Goal: Information Seeking & Learning: Learn about a topic

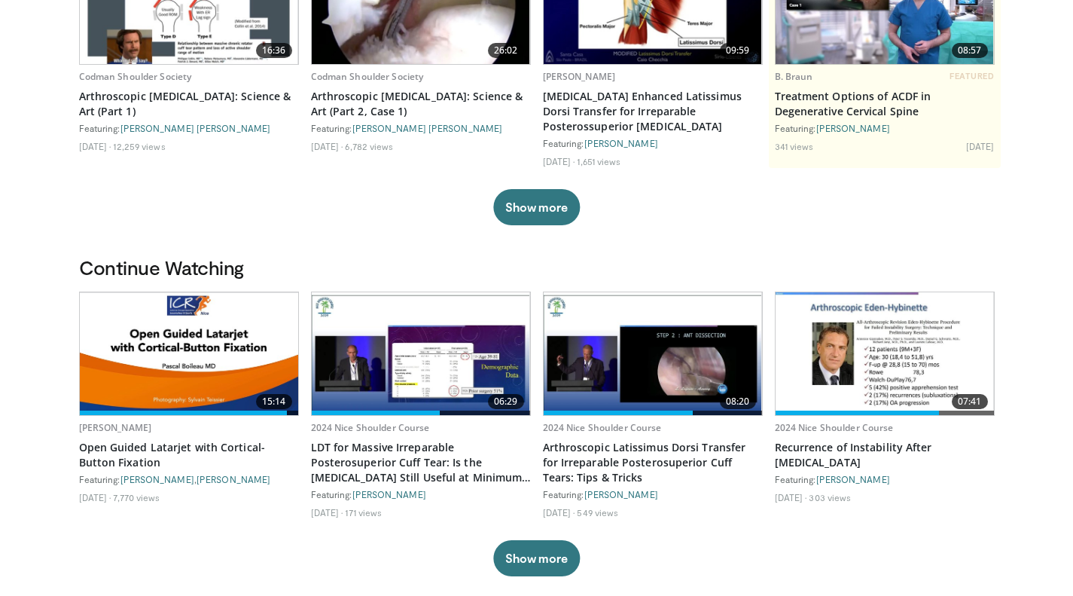
scroll to position [212, 0]
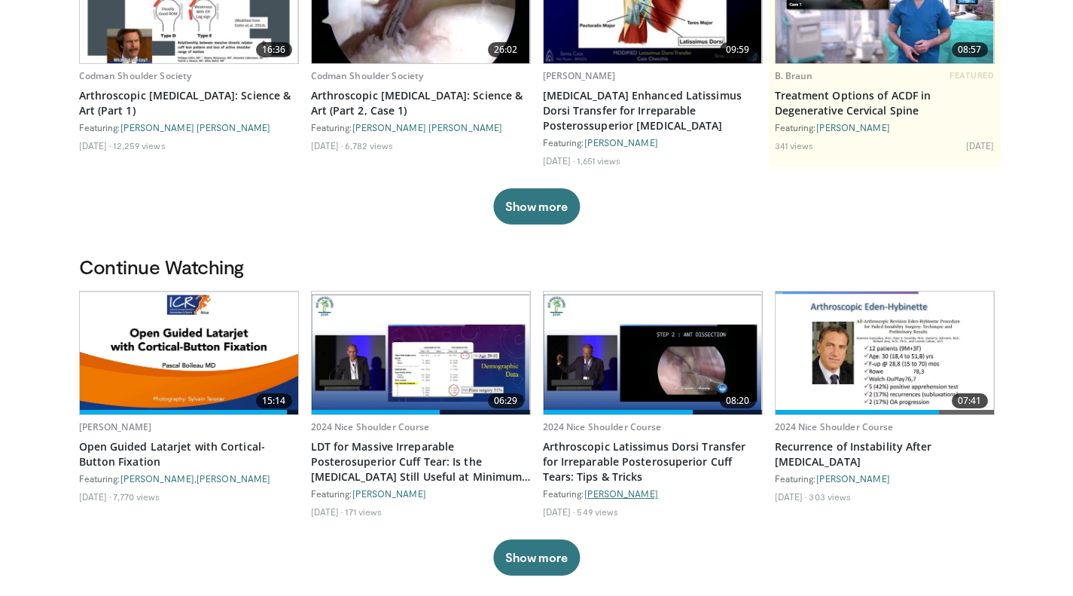
click at [641, 495] on link "Laurent Lafosse" at bounding box center [621, 493] width 74 height 11
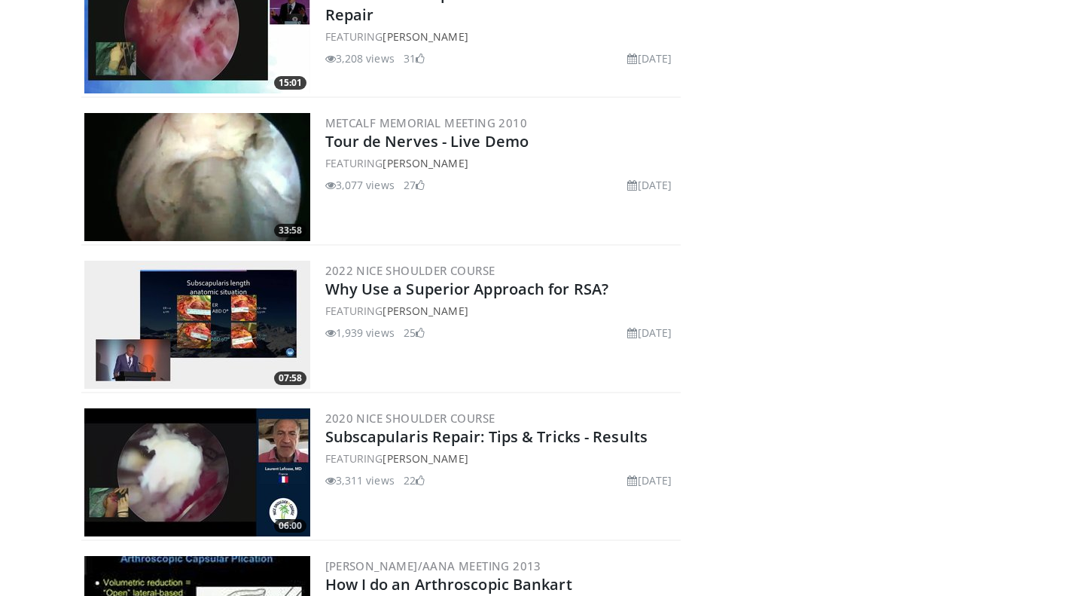
scroll to position [2450, 0]
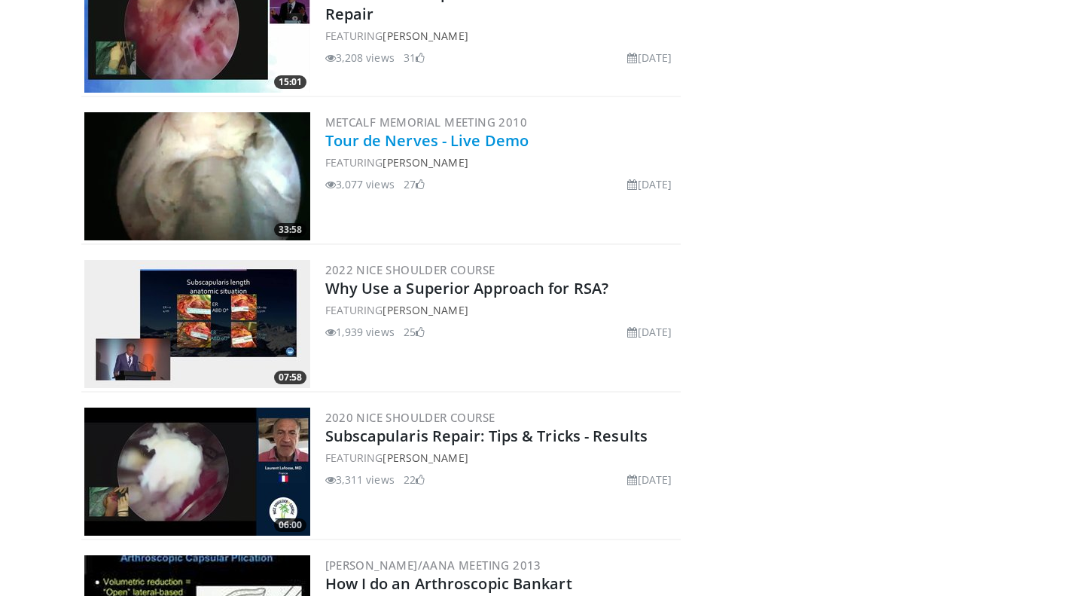
click at [408, 141] on link "Tour de Nerves - Live Demo" at bounding box center [427, 140] width 204 height 20
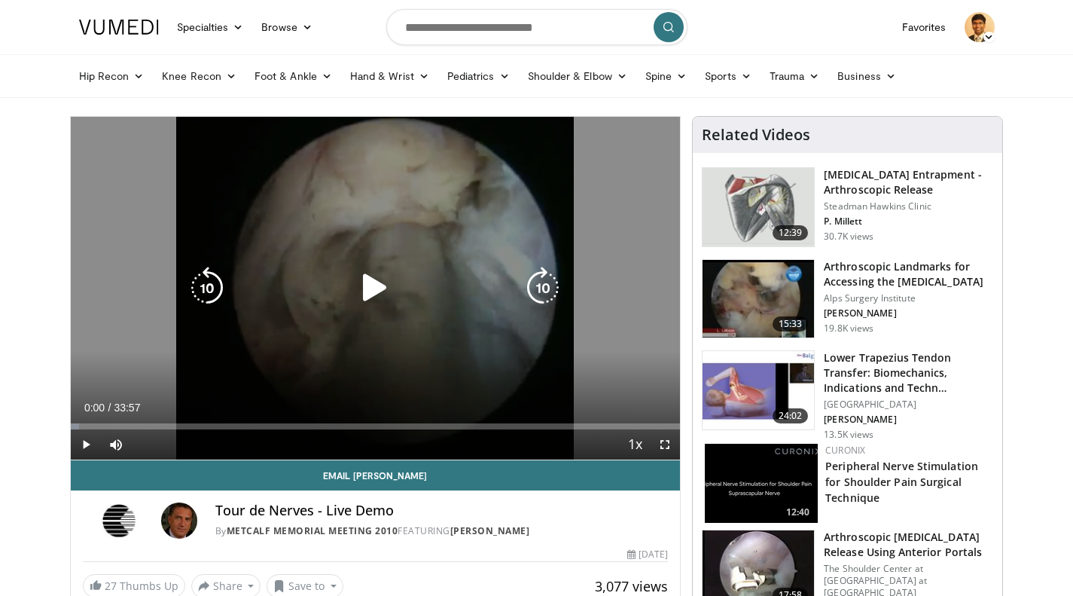
click at [366, 283] on icon "Video Player" at bounding box center [375, 288] width 42 height 42
click at [544, 283] on icon "Video Player" at bounding box center [543, 288] width 42 height 42
click at [538, 285] on icon "Video Player" at bounding box center [543, 288] width 42 height 42
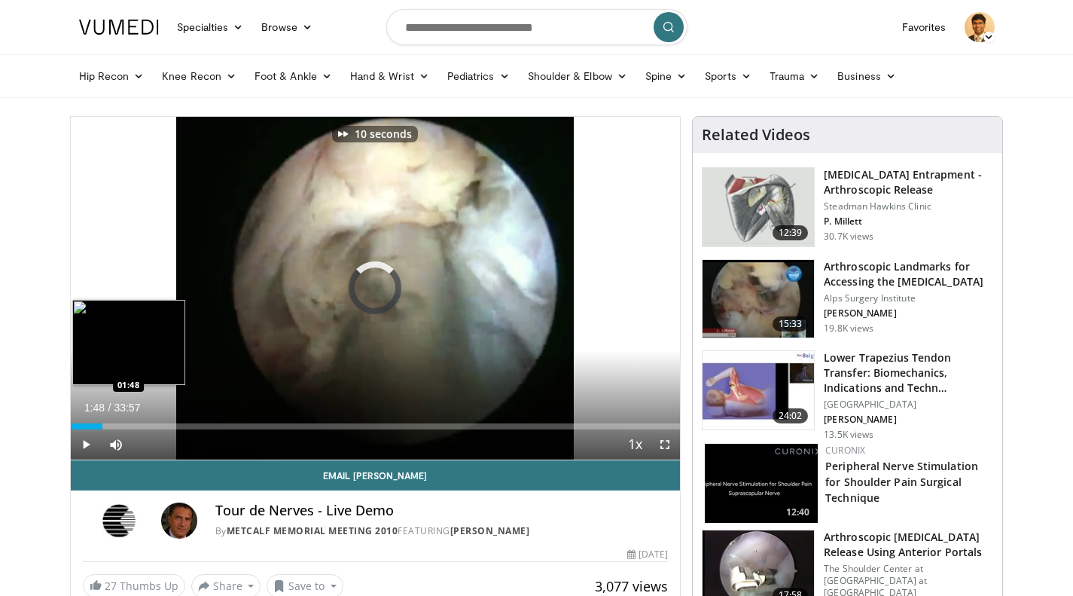
click at [102, 422] on div "Loaded : 4.90% 00:40 01:48" at bounding box center [376, 422] width 610 height 14
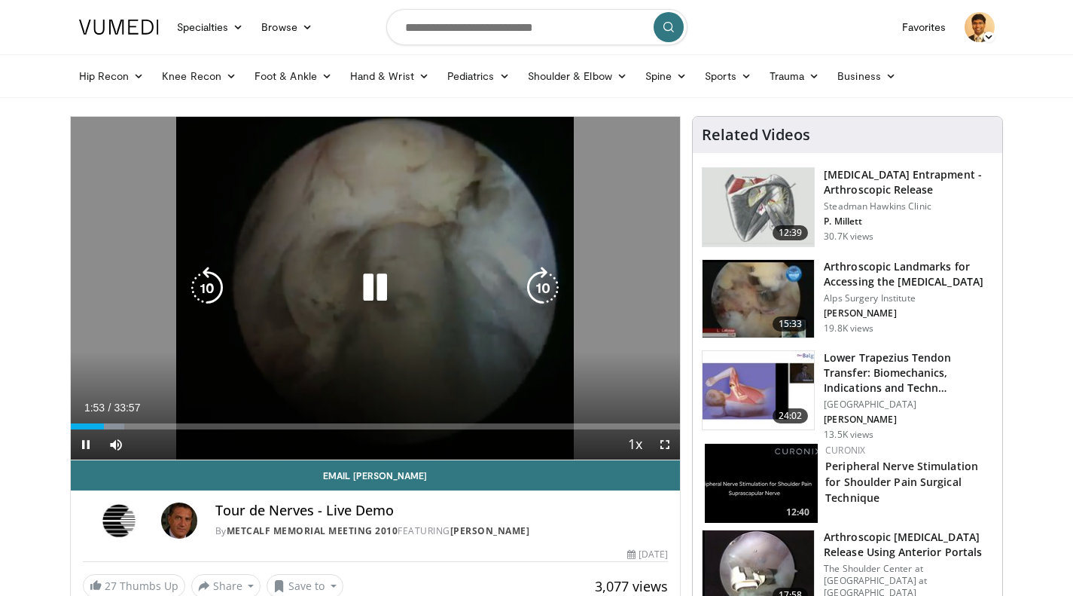
click at [547, 291] on icon "Video Player" at bounding box center [543, 288] width 42 height 42
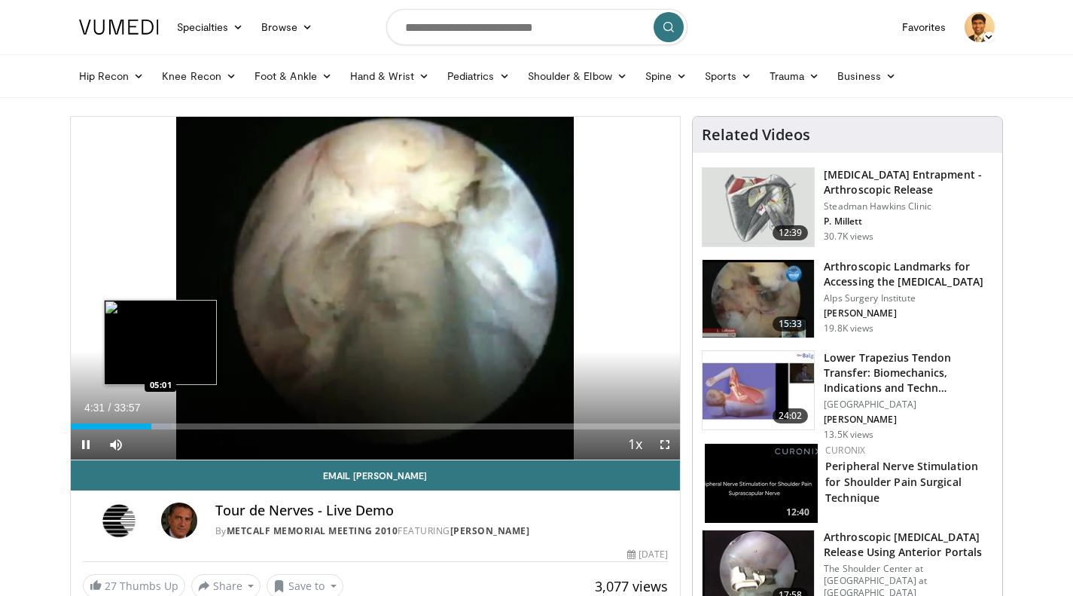
click at [160, 423] on div "Progress Bar" at bounding box center [156, 426] width 29 height 6
click at [175, 421] on div "Loaded : 17.19% 05:49 05:49" at bounding box center [376, 422] width 610 height 14
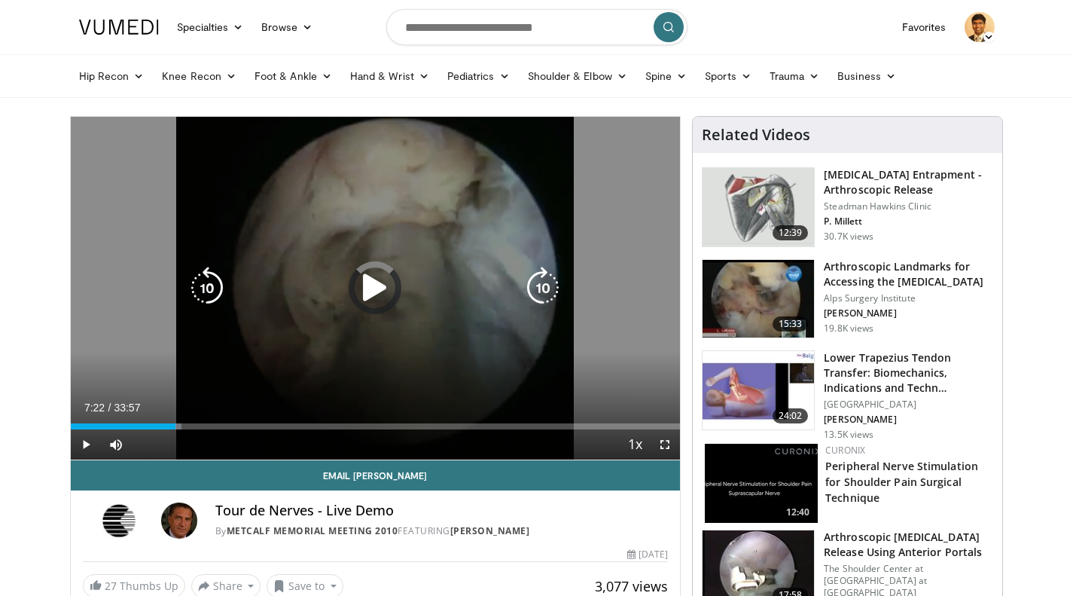
click at [203, 423] on div "Loaded : 18.18% 07:22 05:49" at bounding box center [376, 426] width 610 height 6
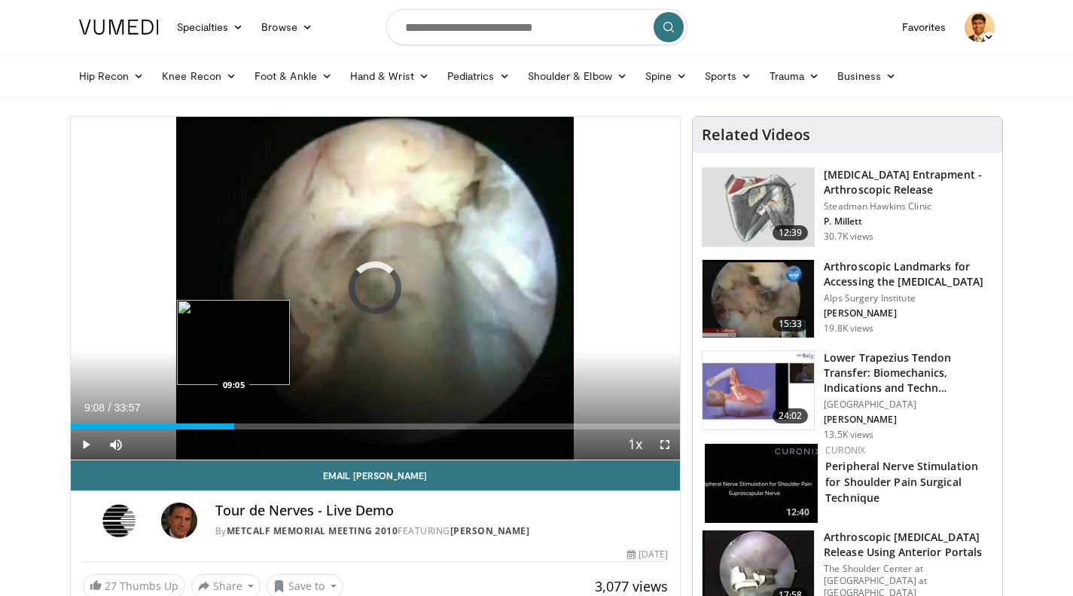
click at [234, 425] on div "Loaded : 22.54% 09:08 09:05" at bounding box center [376, 426] width 610 height 6
click at [267, 425] on div "Loaded : 28.00% 09:10 10:59" at bounding box center [376, 426] width 610 height 6
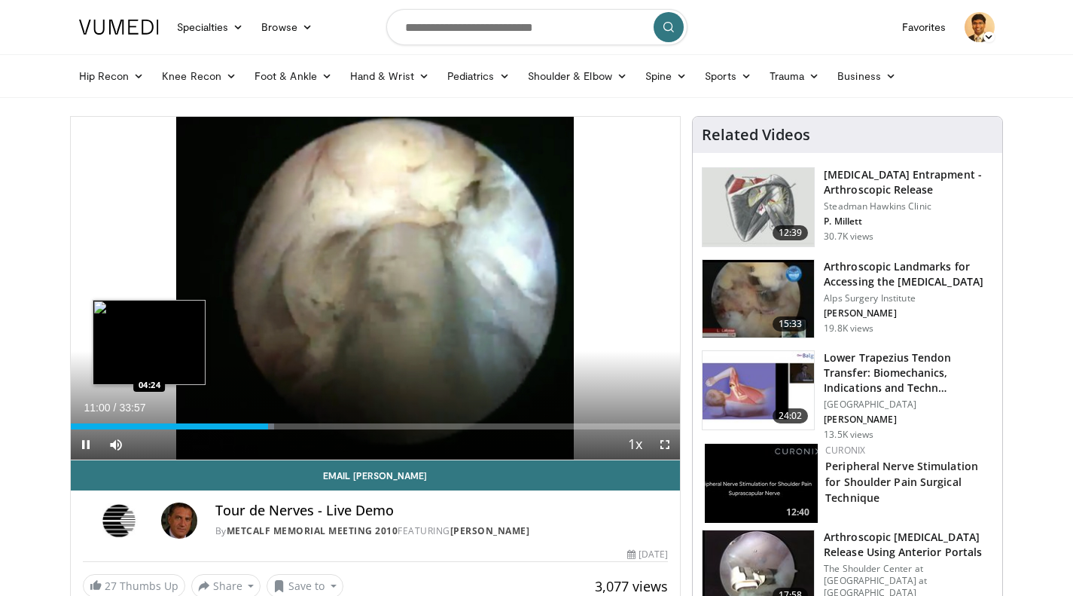
click at [149, 420] on div "Loaded : 33.41% 11:00 04:24" at bounding box center [376, 422] width 610 height 14
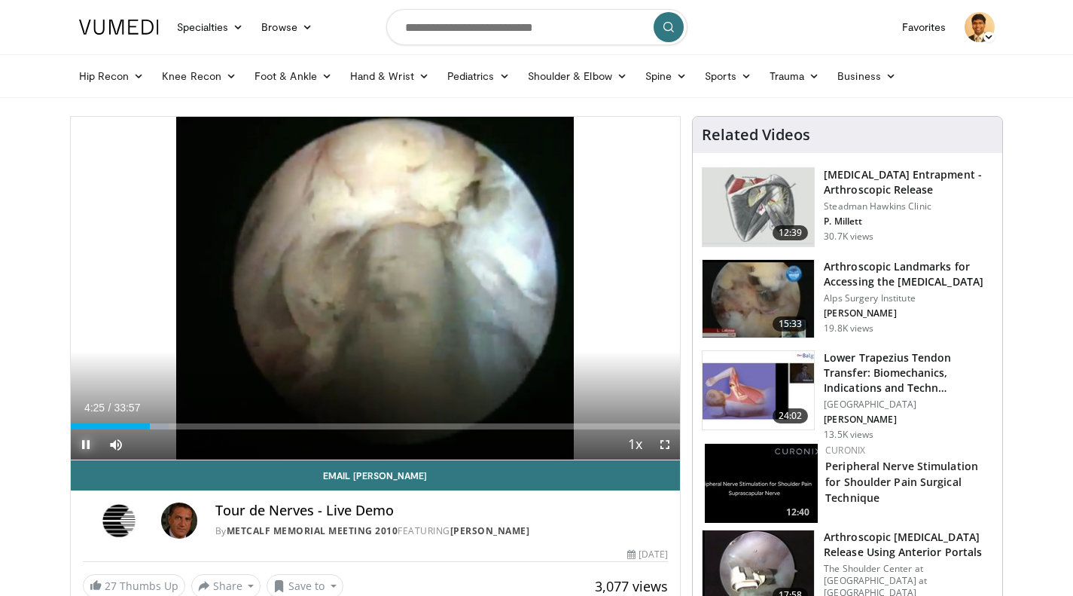
click at [84, 447] on span "Video Player" at bounding box center [86, 444] width 30 height 30
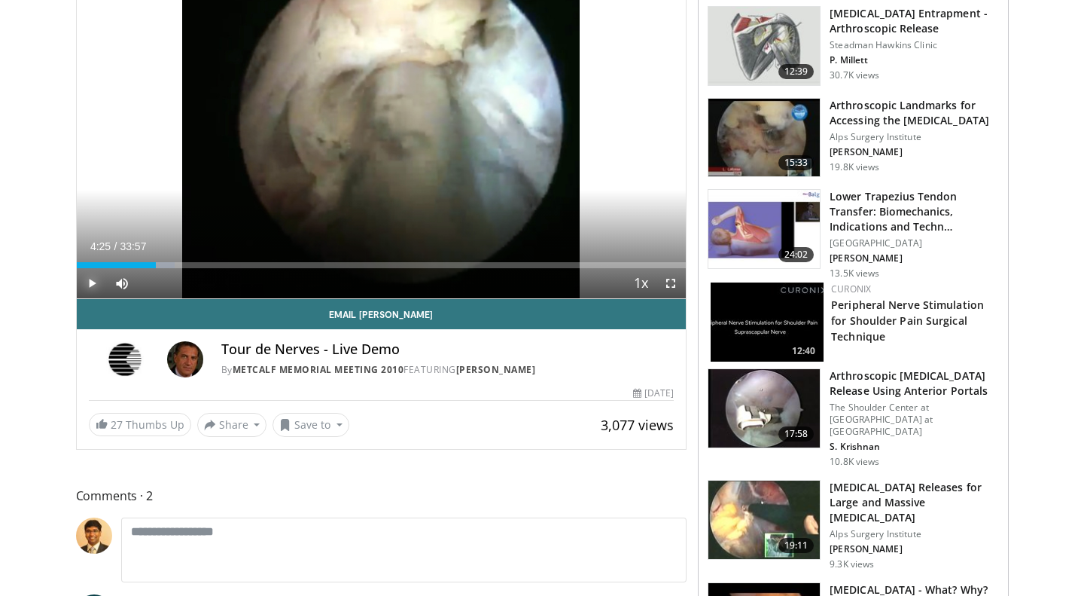
scroll to position [162, 0]
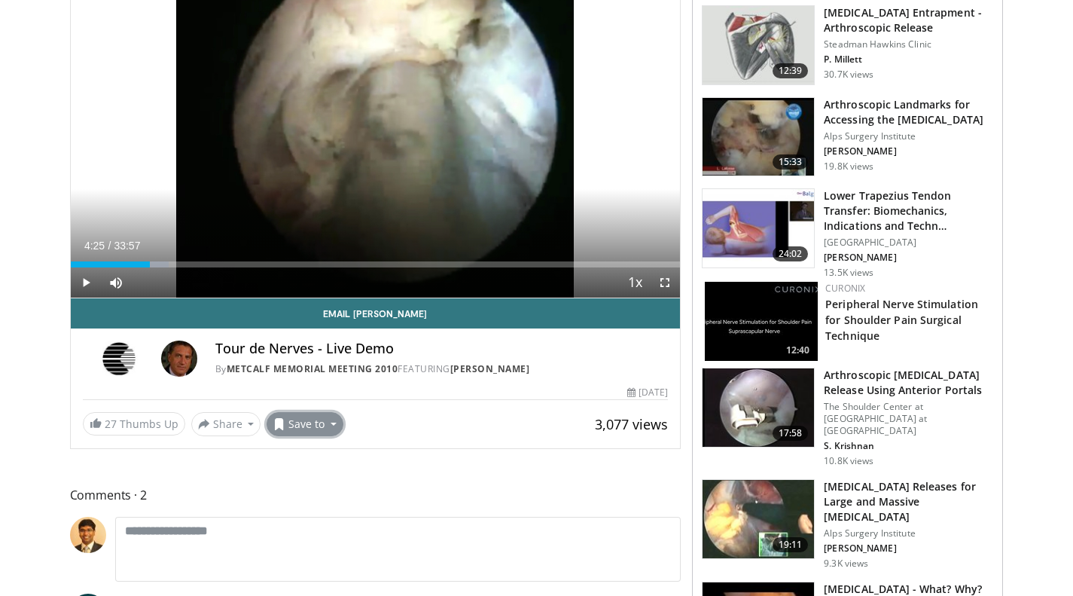
click at [326, 431] on button "Save to" at bounding box center [305, 424] width 77 height 24
click at [322, 497] on em "New Playlist" at bounding box center [316, 493] width 63 height 17
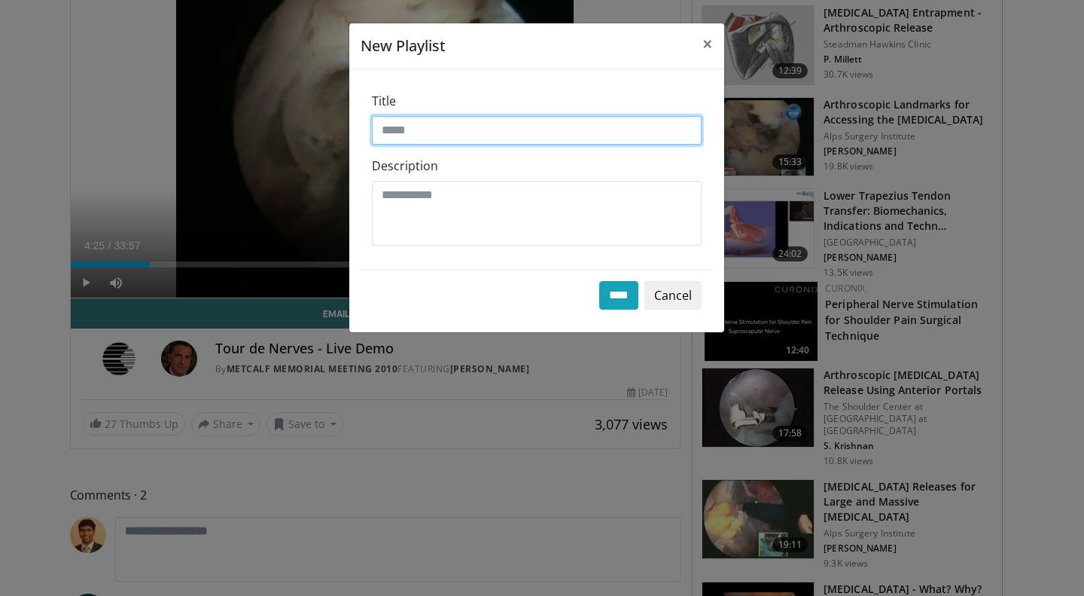
click at [447, 117] on input "Title" at bounding box center [537, 130] width 330 height 29
type input "********"
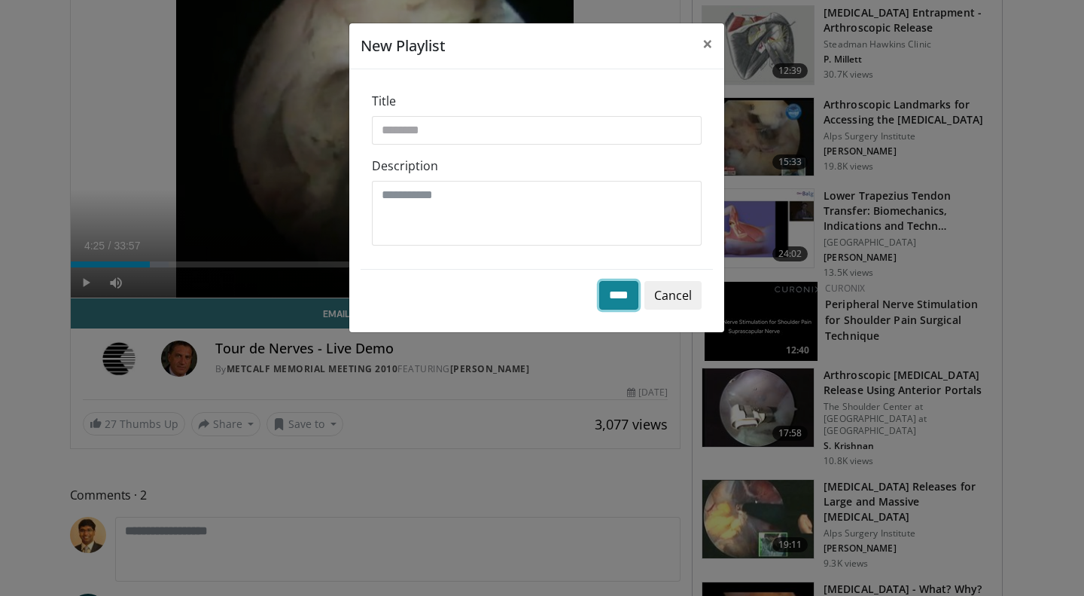
click at [602, 290] on input "****" at bounding box center [618, 295] width 39 height 29
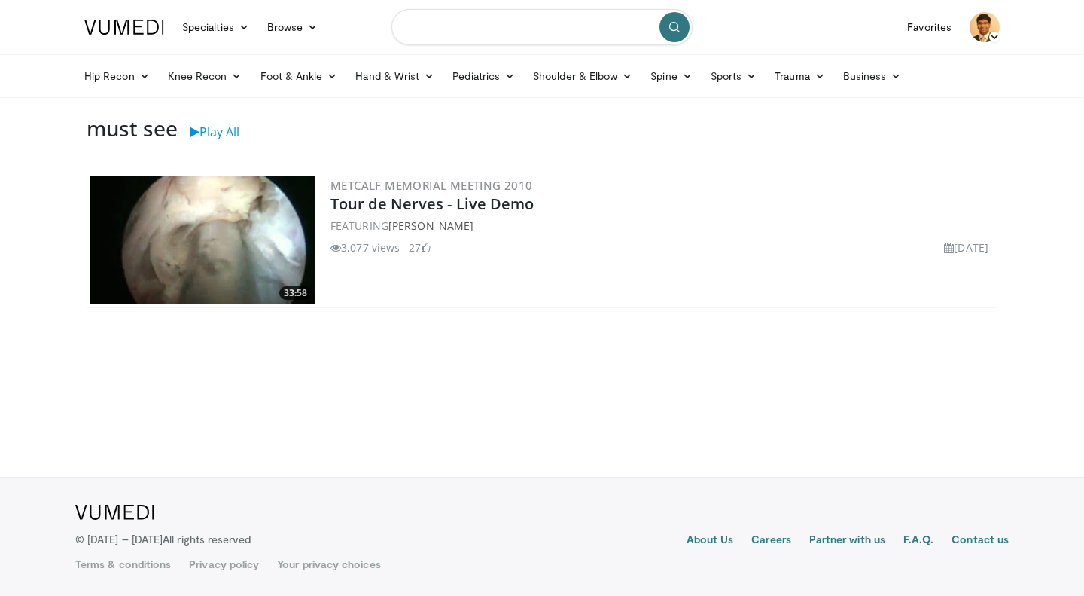
click at [462, 38] on input "Search topics, interventions" at bounding box center [542, 27] width 301 height 36
type input "******"
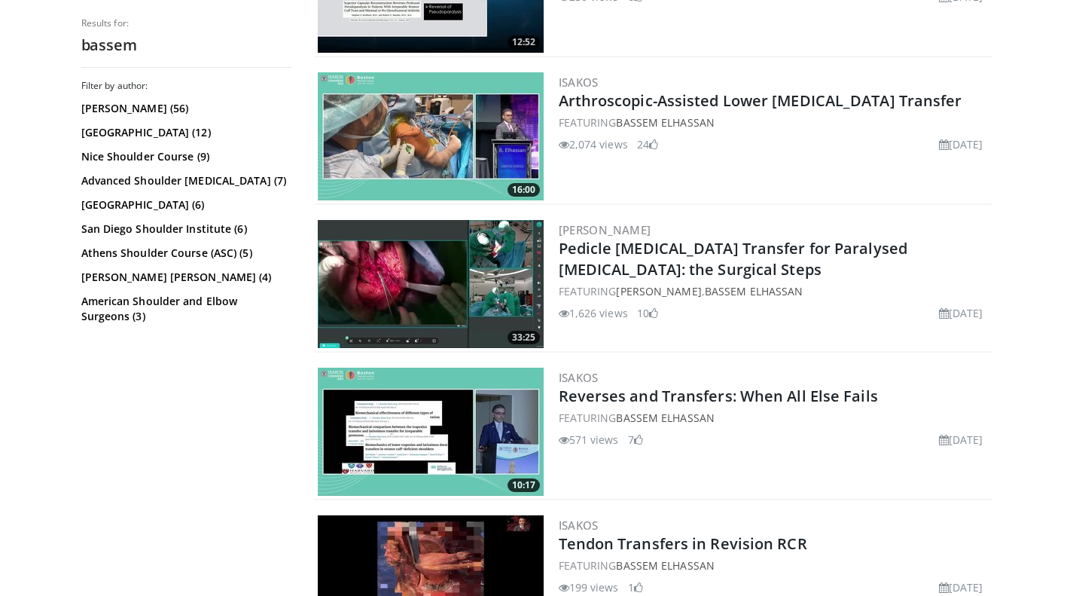
scroll to position [837, 0]
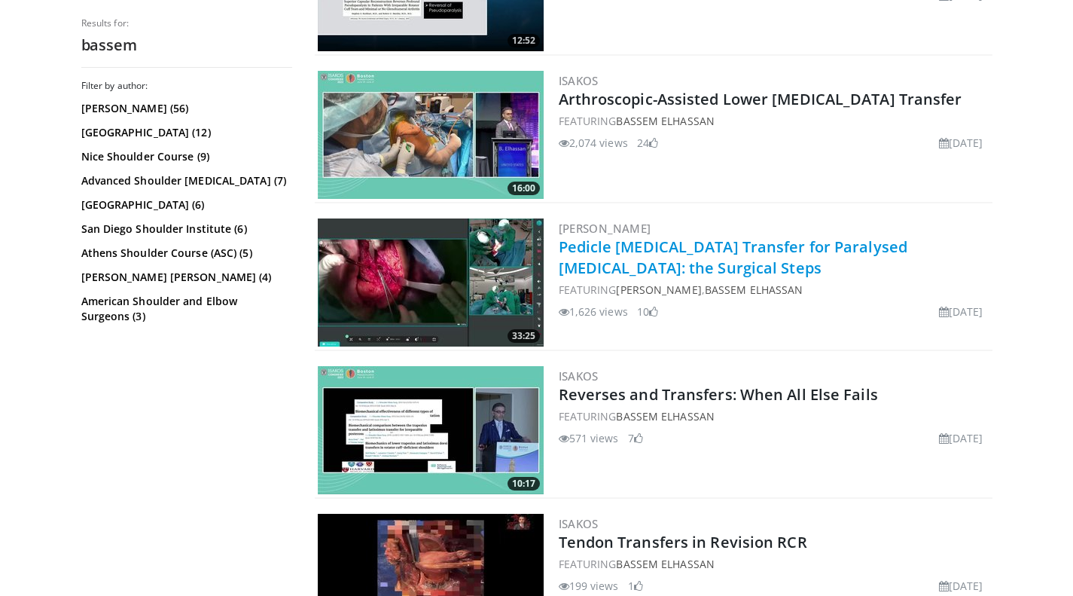
click at [879, 253] on link "Pedicle [MEDICAL_DATA] Transfer for Paralysed [MEDICAL_DATA]: the Surgical Steps" at bounding box center [733, 256] width 349 height 41
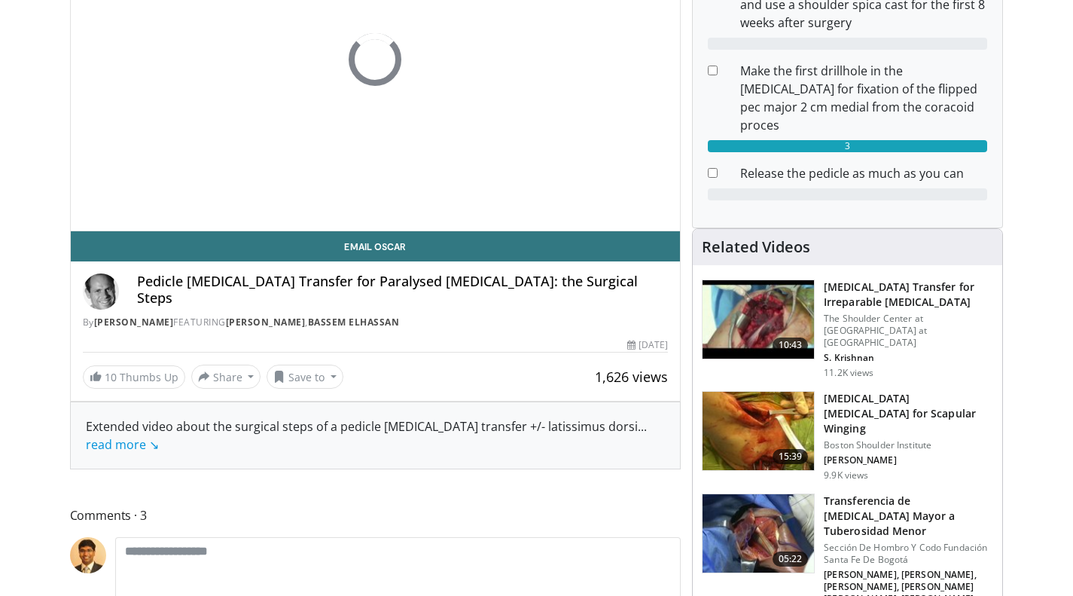
scroll to position [230, 0]
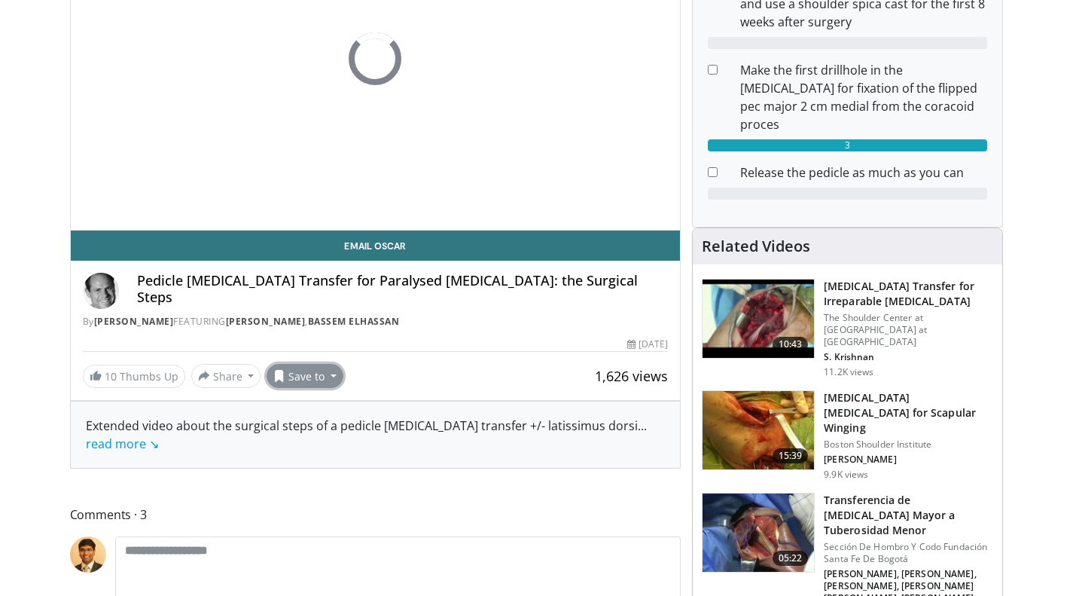
click at [328, 380] on button "Save to" at bounding box center [305, 376] width 77 height 24
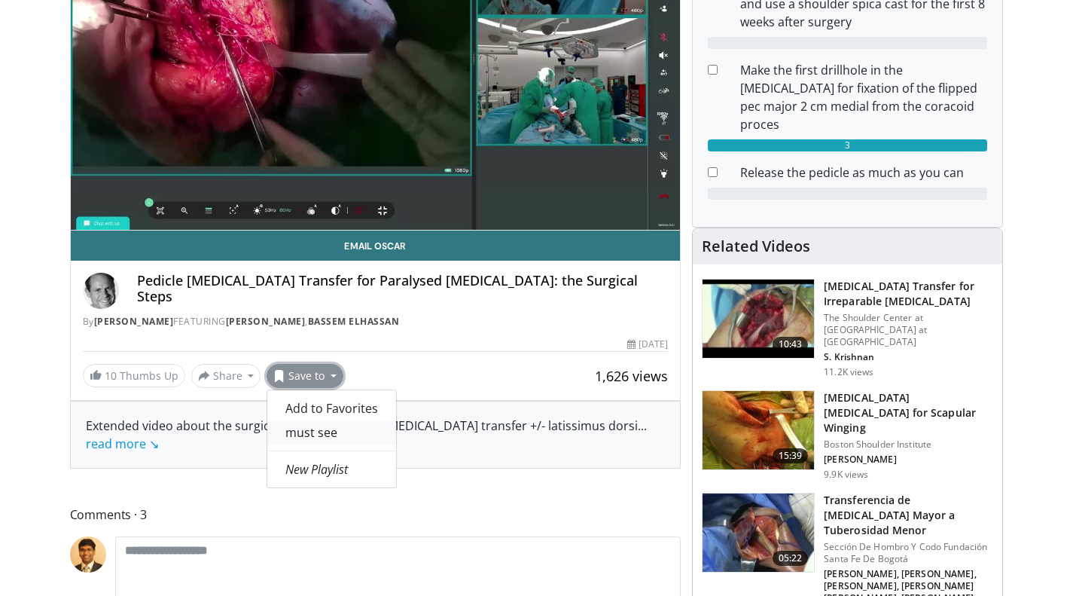
click at [320, 431] on link "must see" at bounding box center [331, 432] width 129 height 24
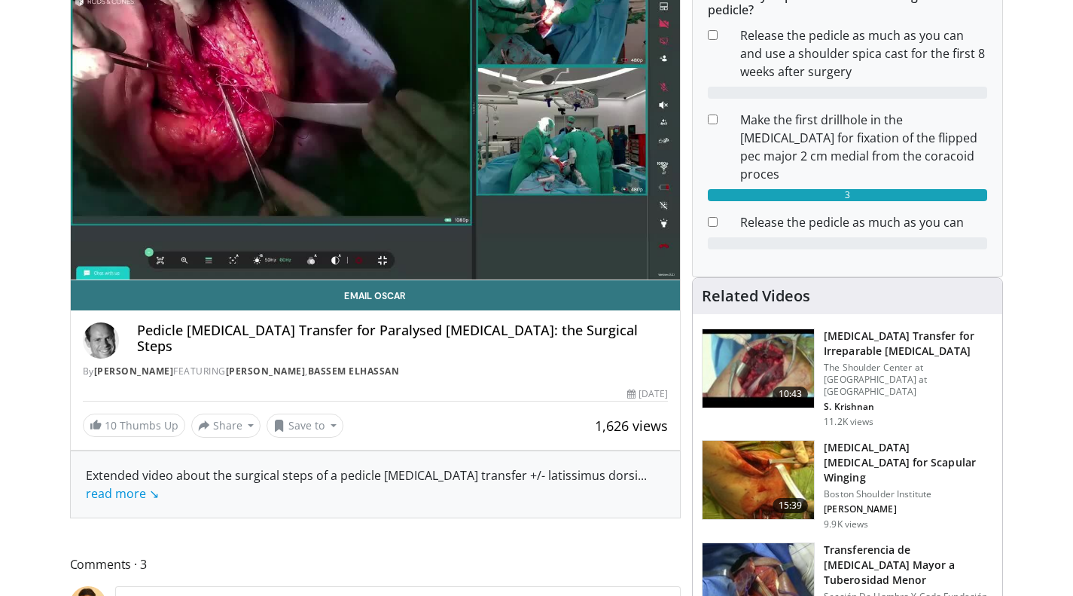
scroll to position [279, 0]
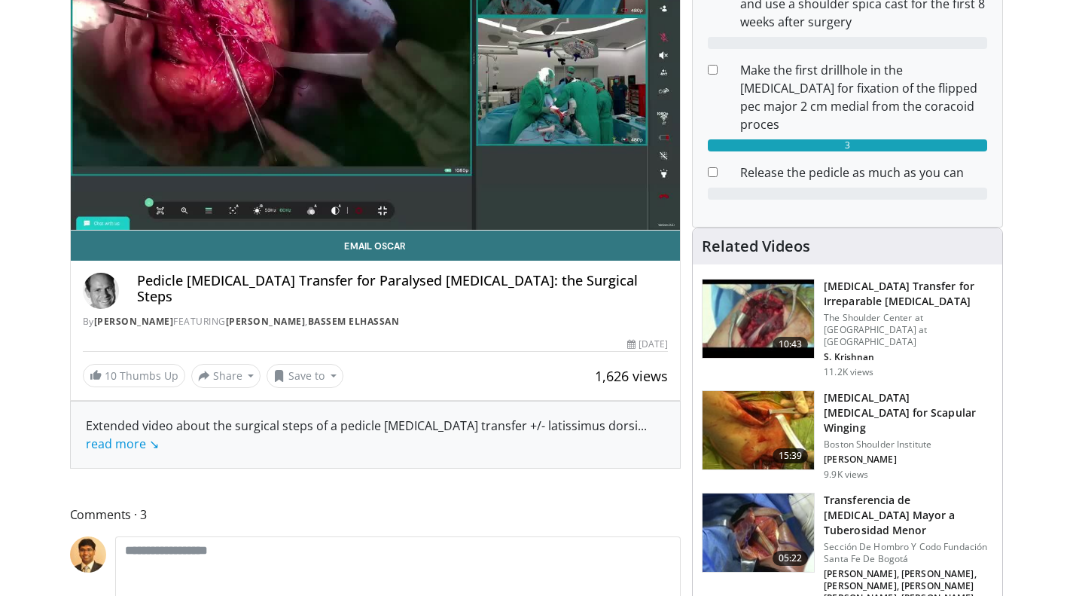
click at [893, 390] on h3 "[MEDICAL_DATA] [MEDICAL_DATA] for Scapular Winging" at bounding box center [908, 412] width 169 height 45
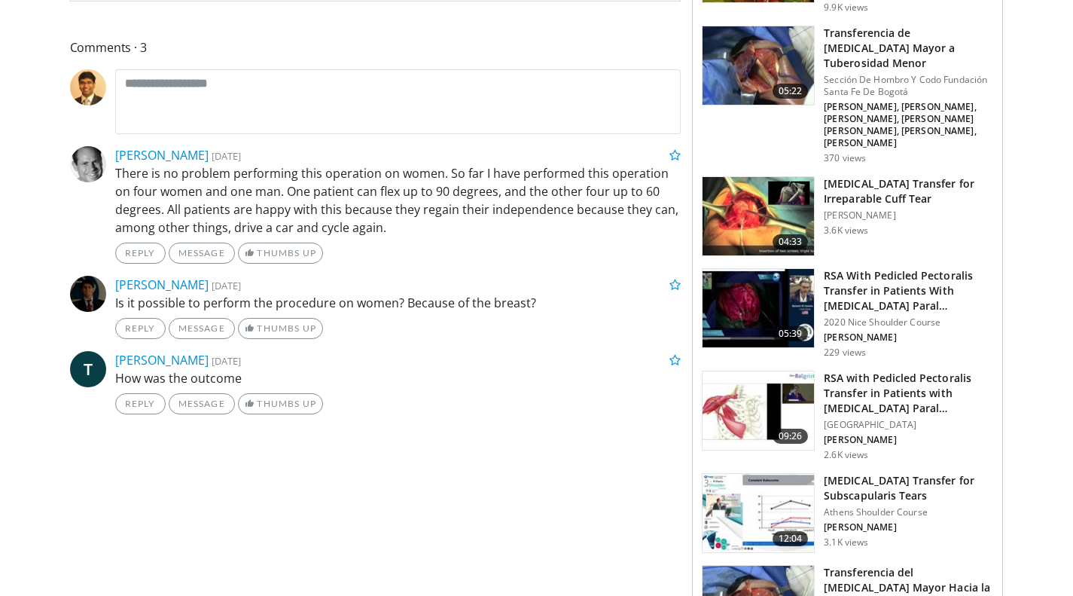
scroll to position [697, 0]
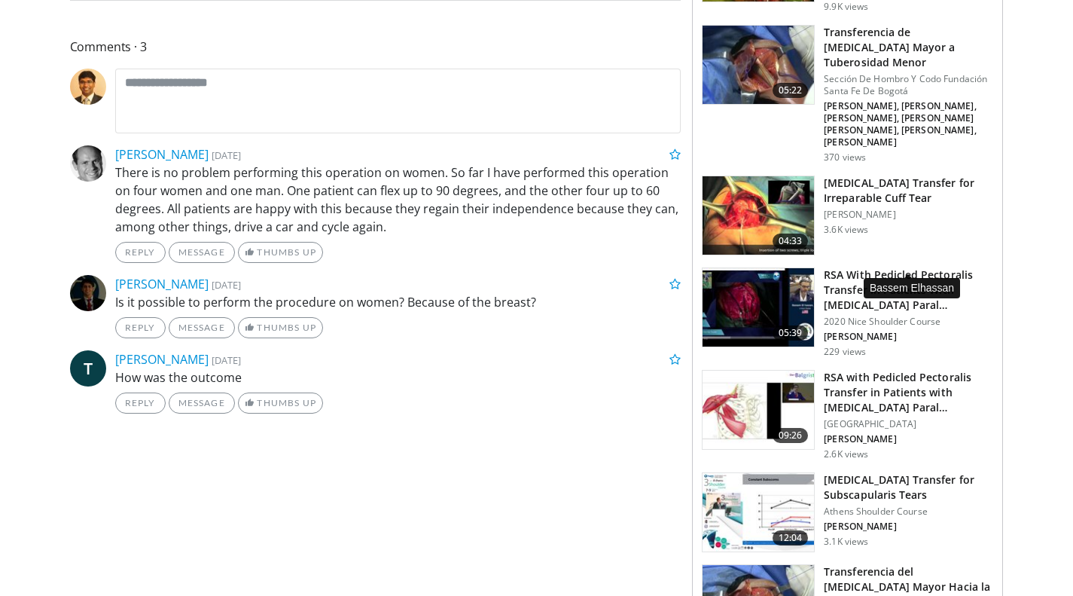
click at [849, 331] on p "[PERSON_NAME]" at bounding box center [908, 337] width 169 height 12
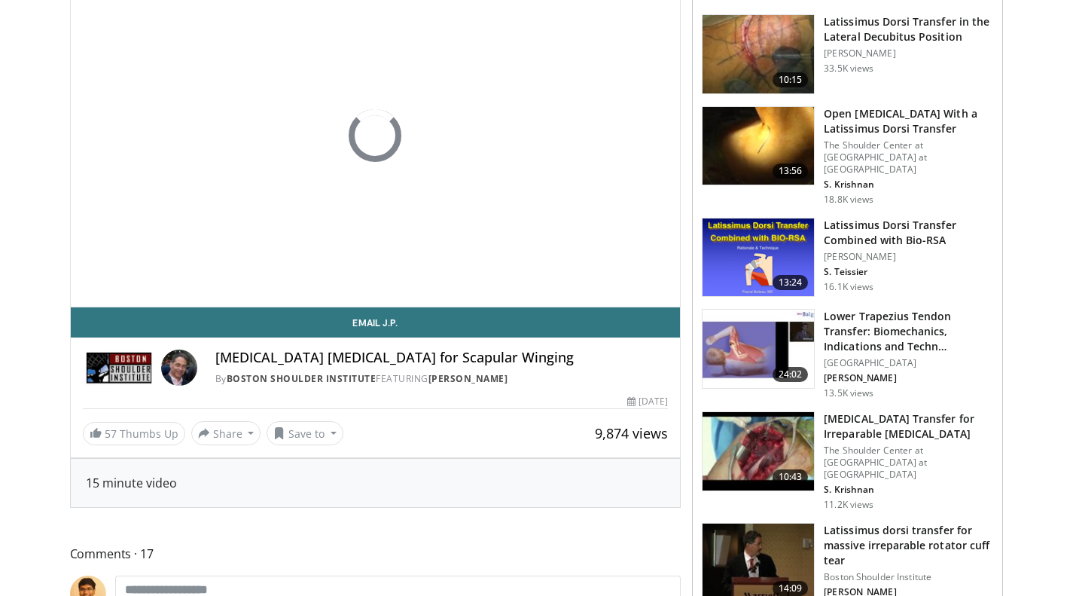
scroll to position [154, 0]
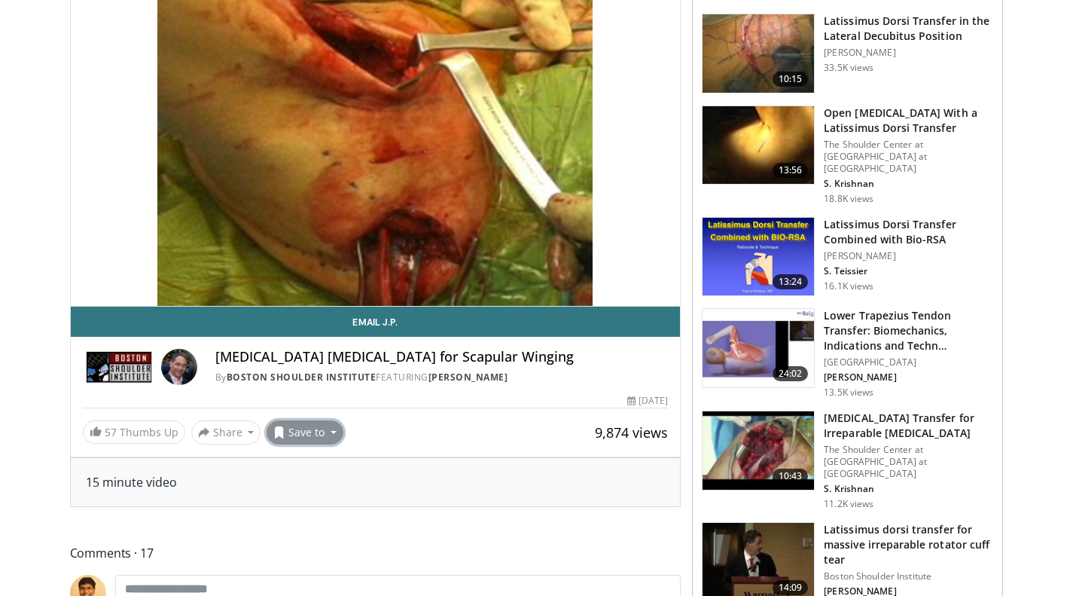
click at [328, 436] on button "Save to" at bounding box center [305, 432] width 77 height 24
click at [330, 496] on link "must see" at bounding box center [351, 489] width 168 height 24
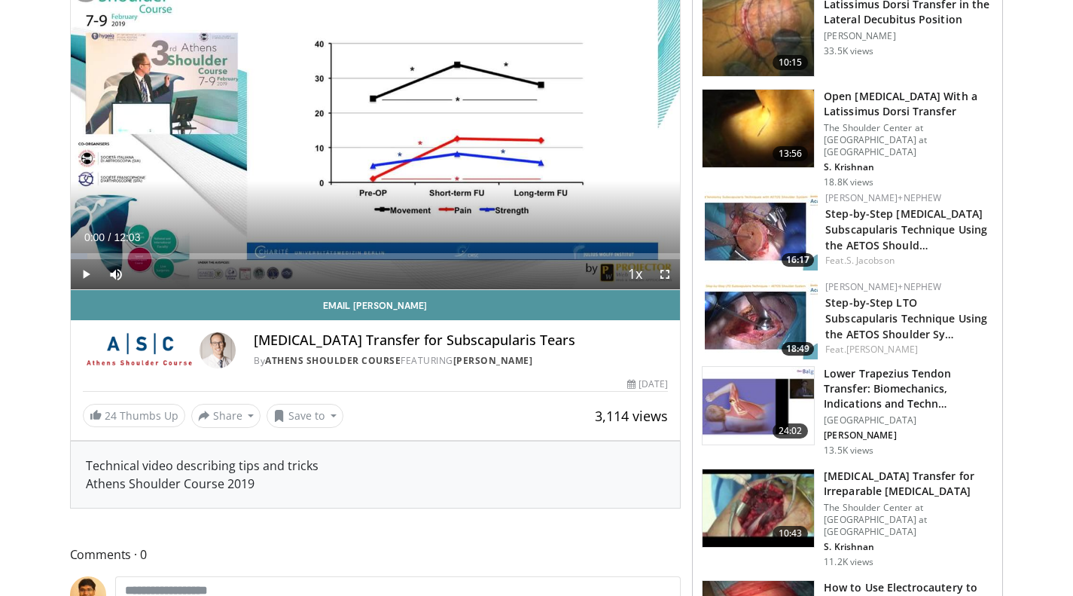
scroll to position [174, 0]
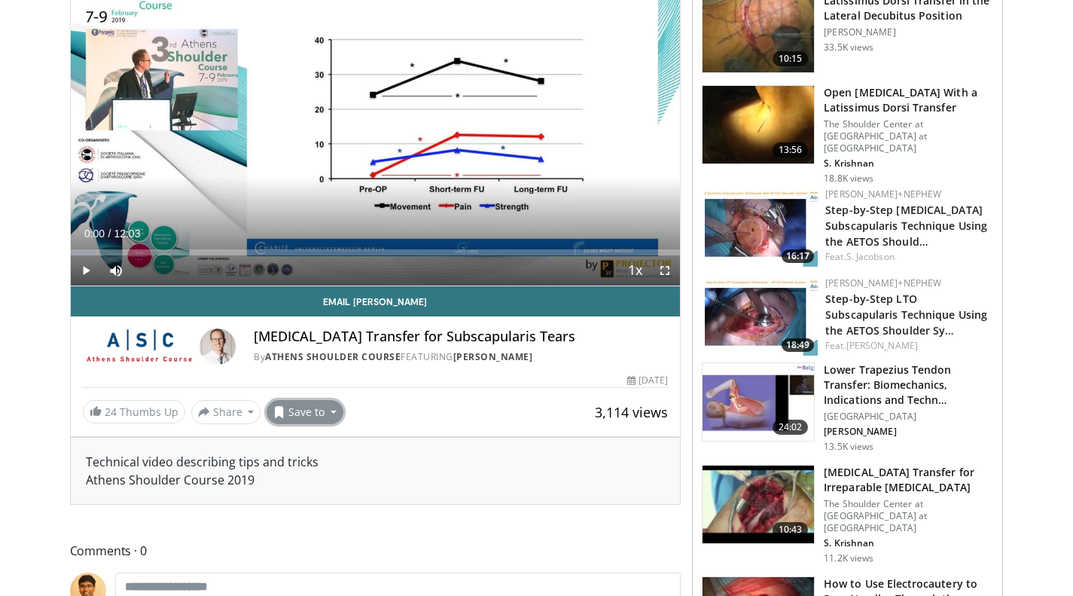
click at [324, 421] on button "Save to" at bounding box center [305, 412] width 77 height 24
click at [324, 467] on link "must see" at bounding box center [331, 468] width 129 height 24
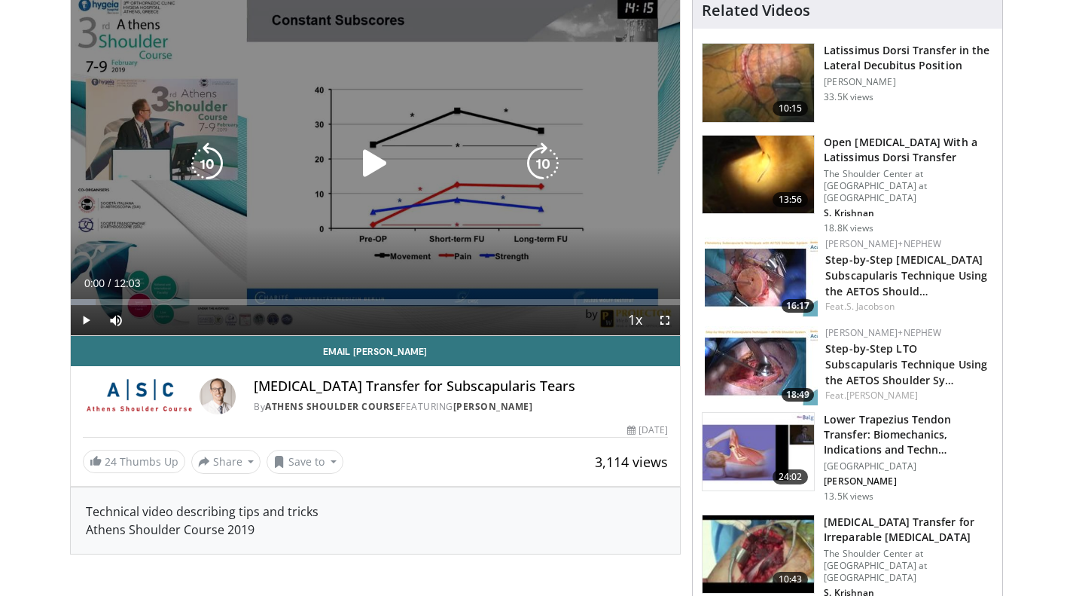
scroll to position [224, 0]
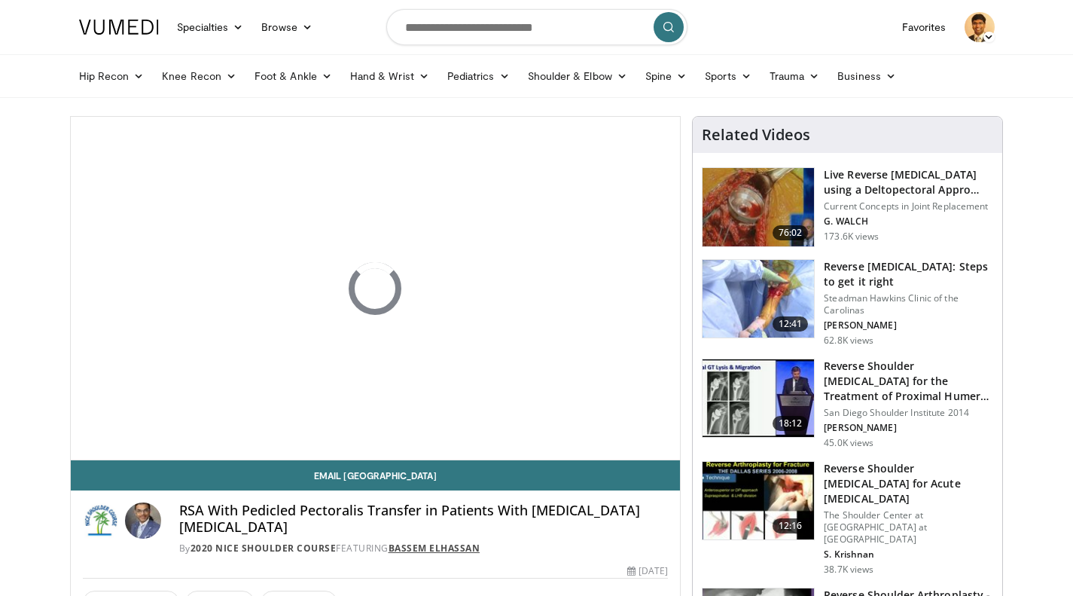
click at [467, 541] on link "Bassem Elhassan" at bounding box center [435, 547] width 92 height 13
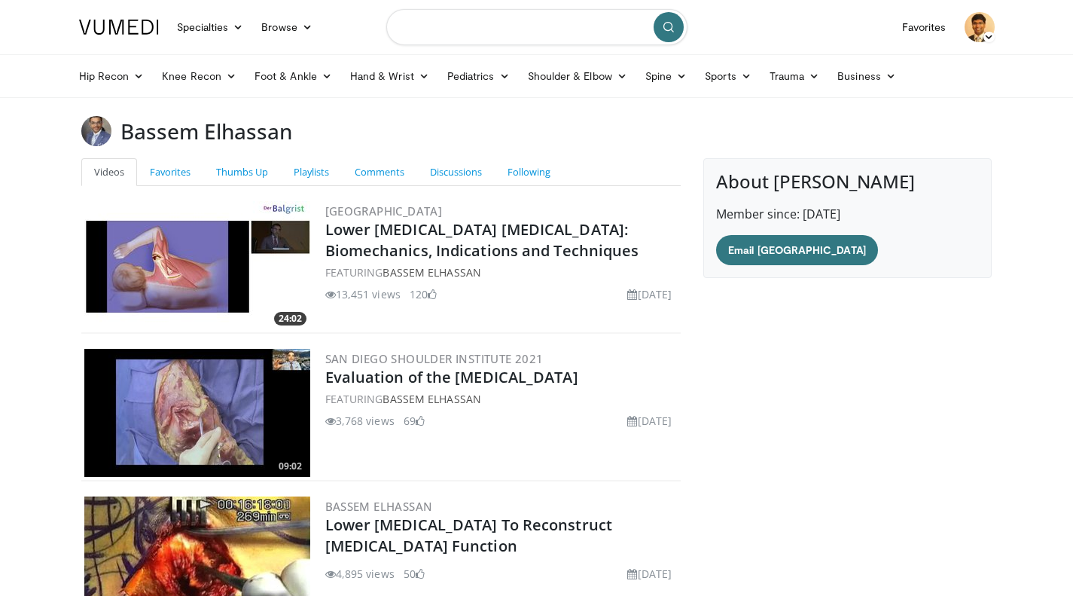
click at [526, 30] on input "Search topics, interventions" at bounding box center [536, 27] width 301 height 36
type input "****"
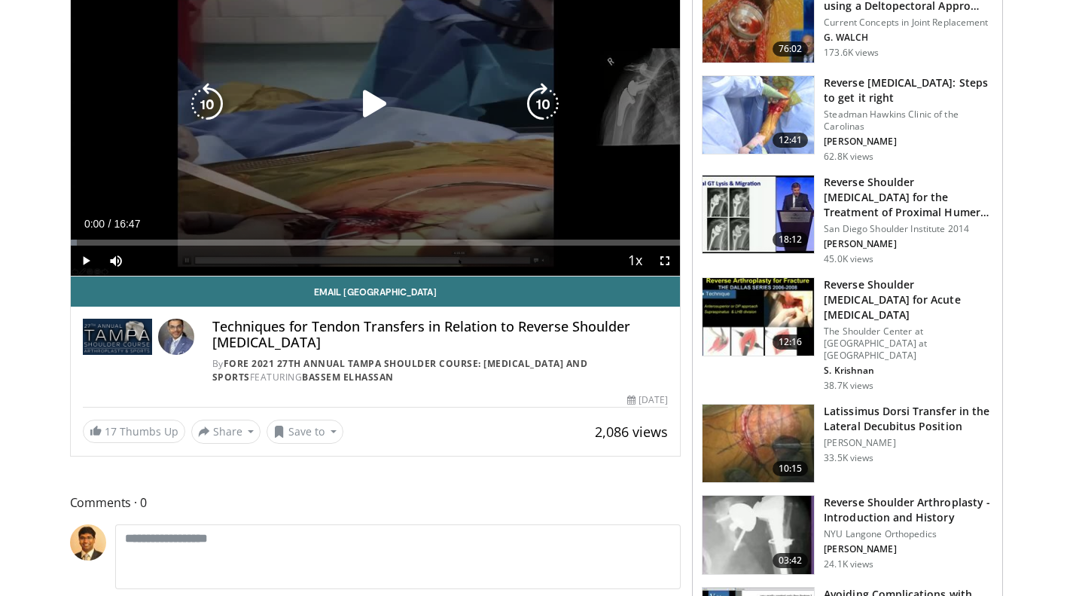
scroll to position [184, 0]
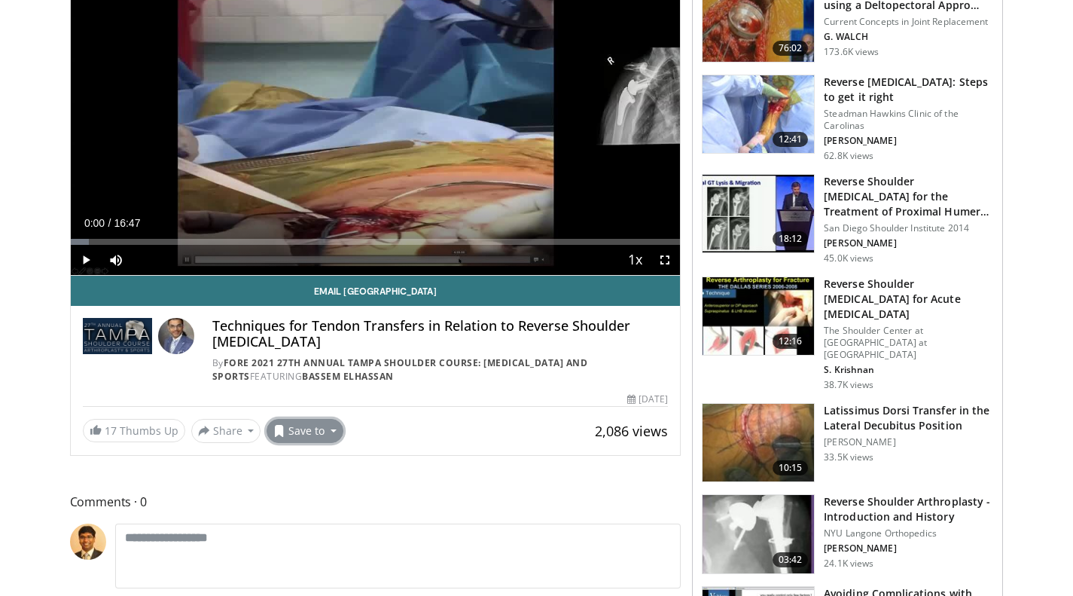
click at [326, 432] on button "Save to" at bounding box center [305, 431] width 77 height 24
click at [331, 484] on link "must see" at bounding box center [331, 487] width 129 height 24
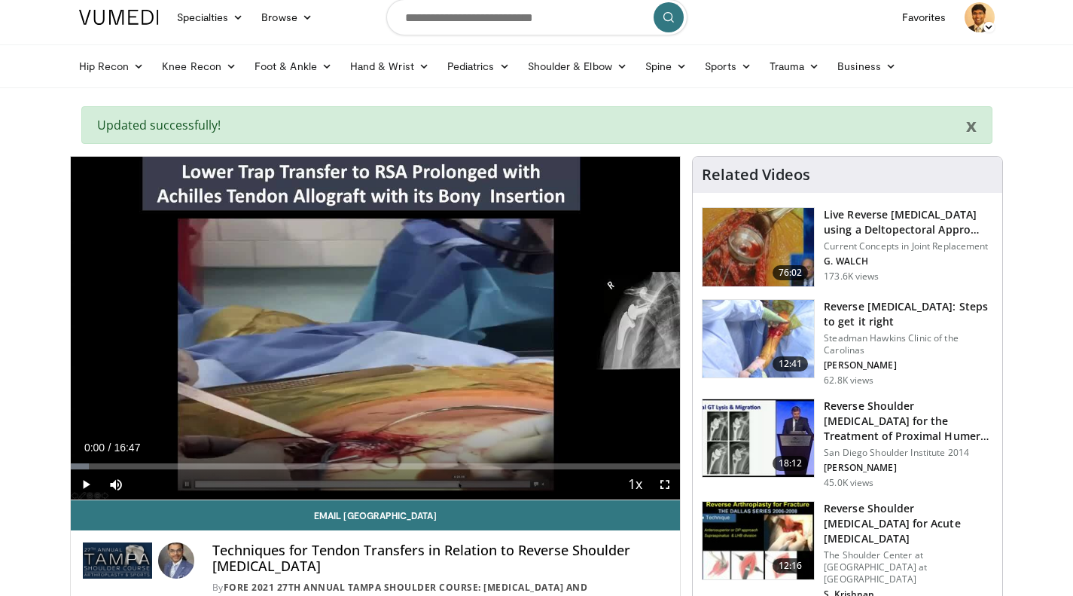
scroll to position [9, 0]
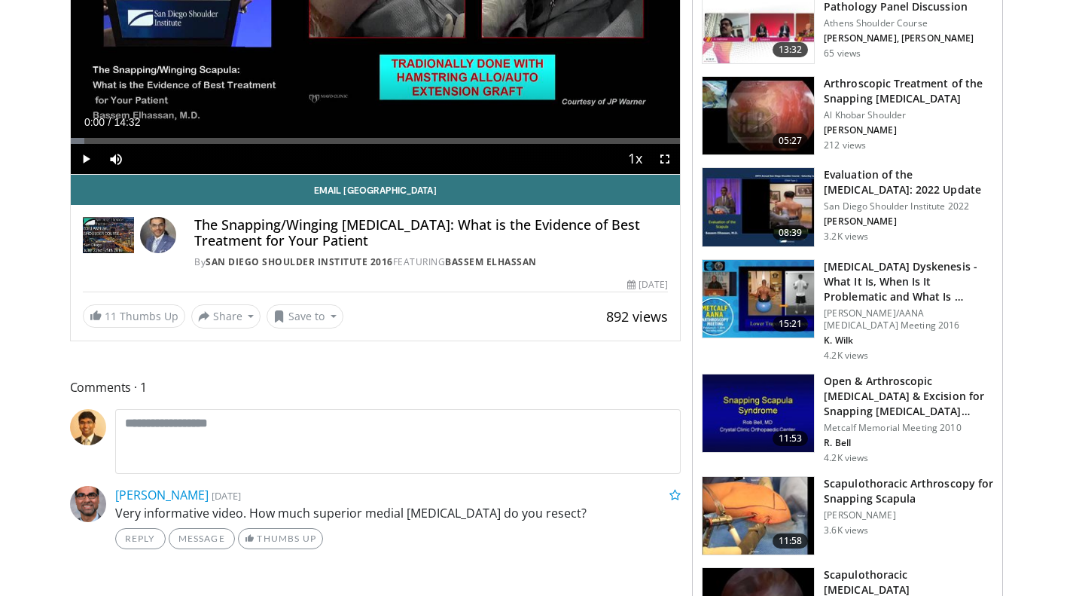
scroll to position [286, 0]
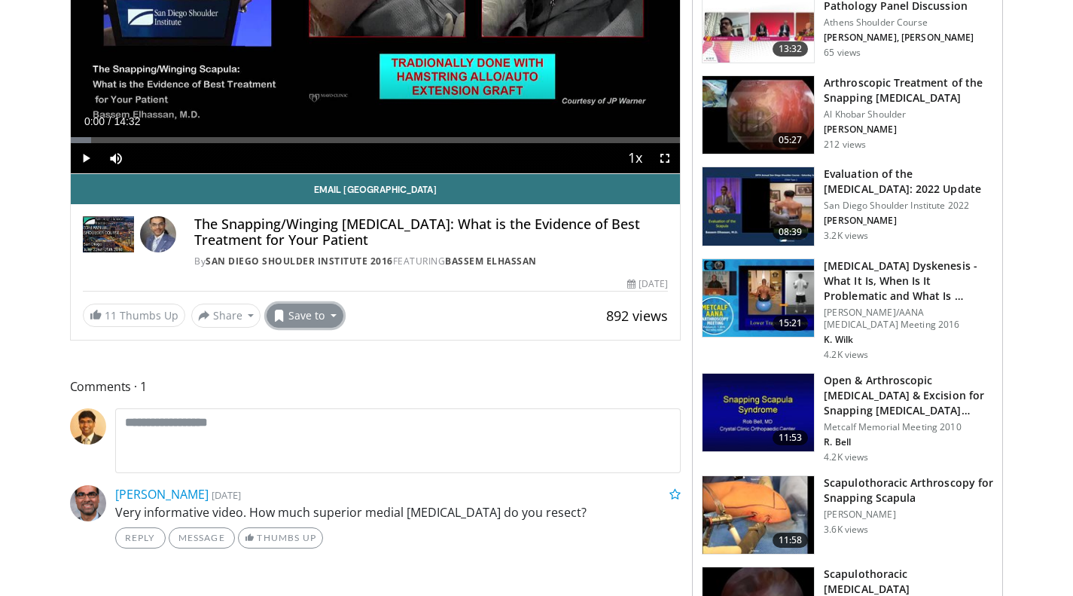
click at [325, 324] on button "Save to" at bounding box center [305, 315] width 77 height 24
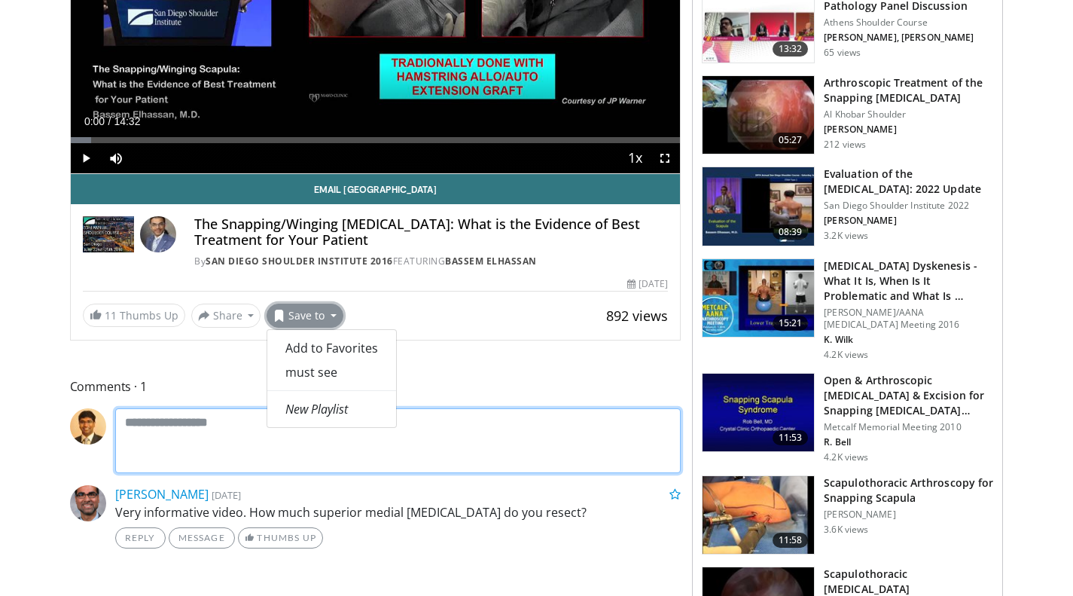
click at [538, 414] on textarea at bounding box center [398, 440] width 566 height 65
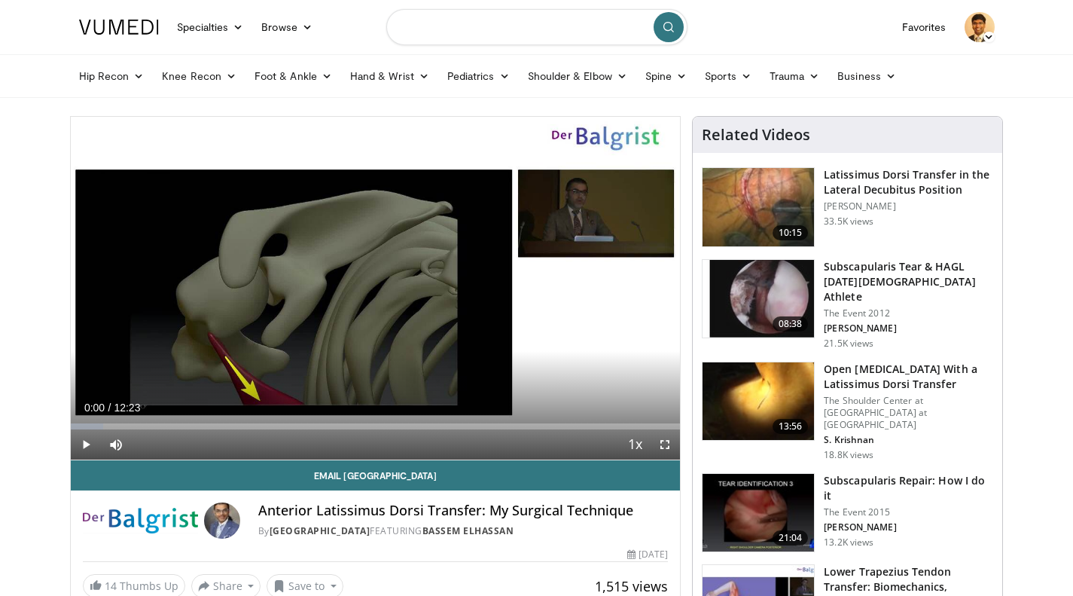
click at [486, 14] on input "Search topics, interventions" at bounding box center [536, 27] width 301 height 36
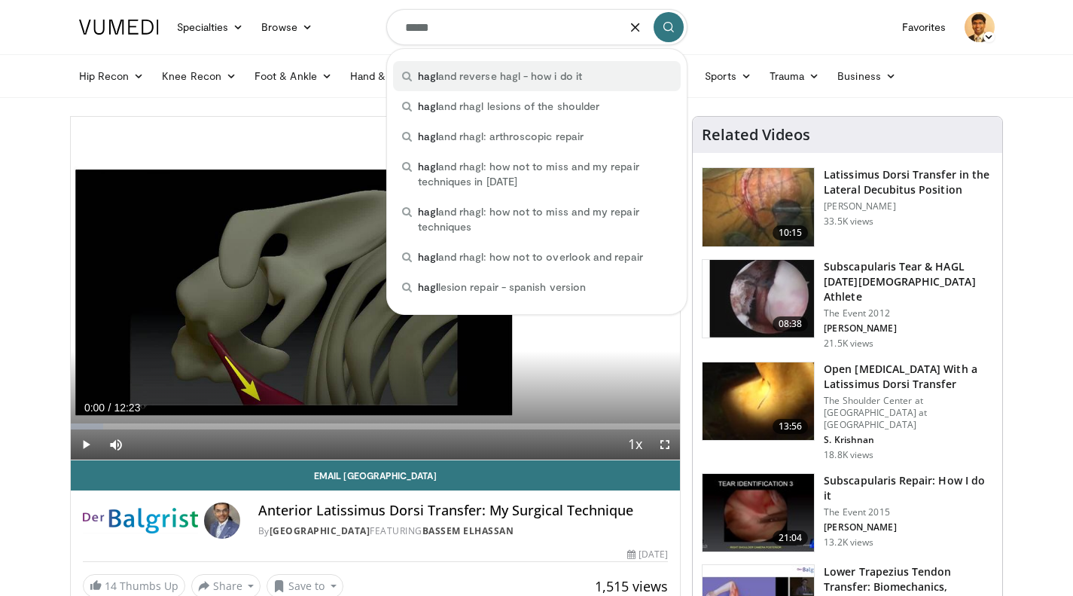
click at [483, 71] on span "hagl and reverse hagl - how i do it" at bounding box center [500, 76] width 164 height 15
type input "**********"
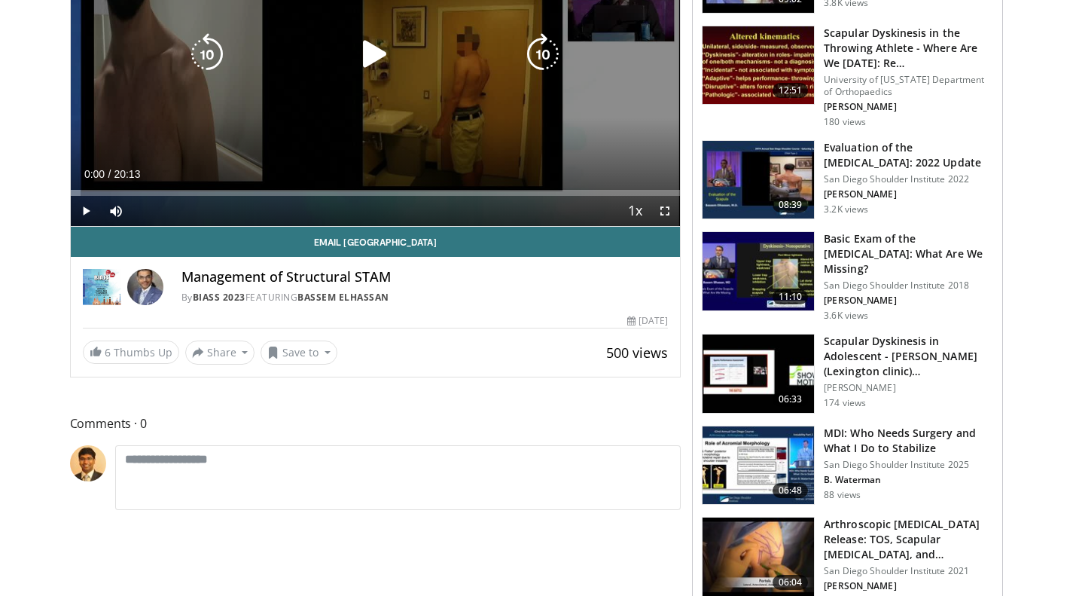
scroll to position [234, 0]
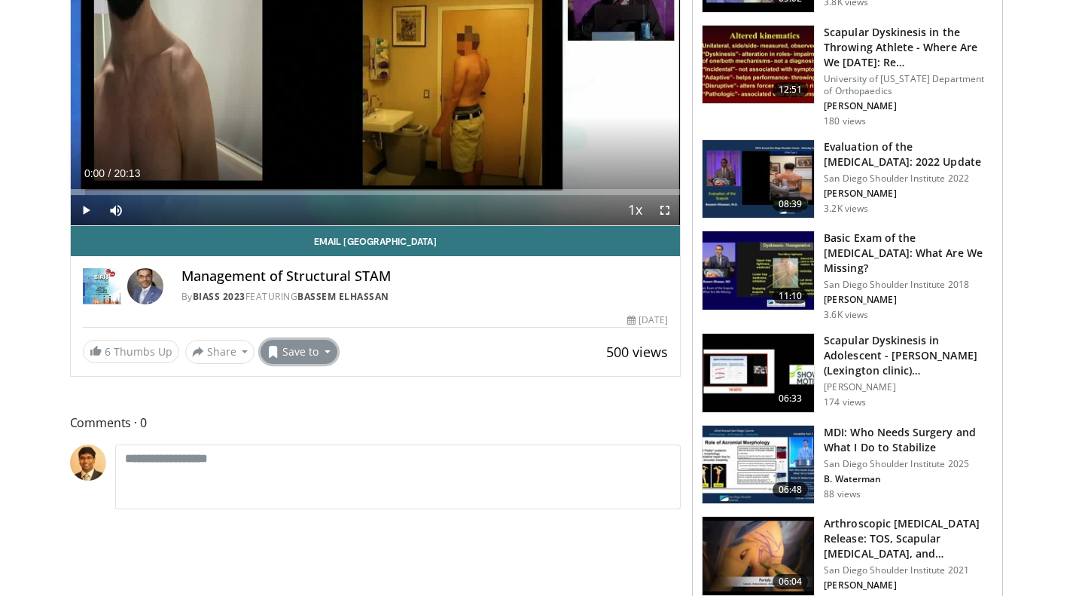
click at [320, 351] on button "Save to" at bounding box center [299, 352] width 77 height 24
click at [316, 404] on link "must see" at bounding box center [325, 408] width 129 height 24
click at [491, 422] on span "Comments 0" at bounding box center [375, 423] width 611 height 20
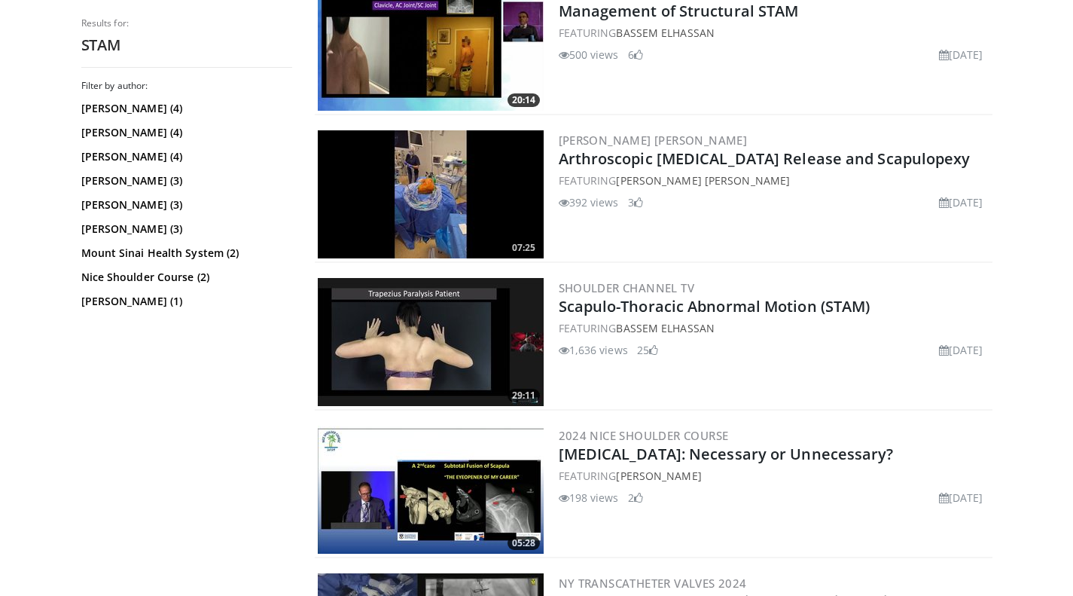
scroll to position [339, 0]
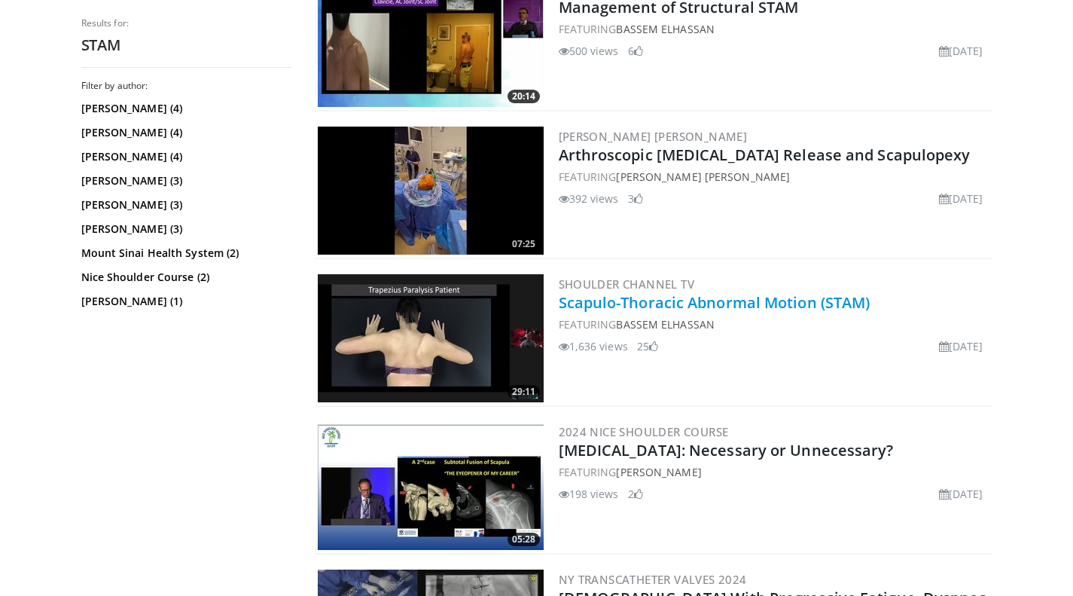
drag, startPoint x: 685, startPoint y: 308, endPoint x: 675, endPoint y: 303, distance: 11.8
click at [675, 303] on link "Scapulo-Thoracic Abnormal Motion (STAM)" at bounding box center [715, 302] width 312 height 20
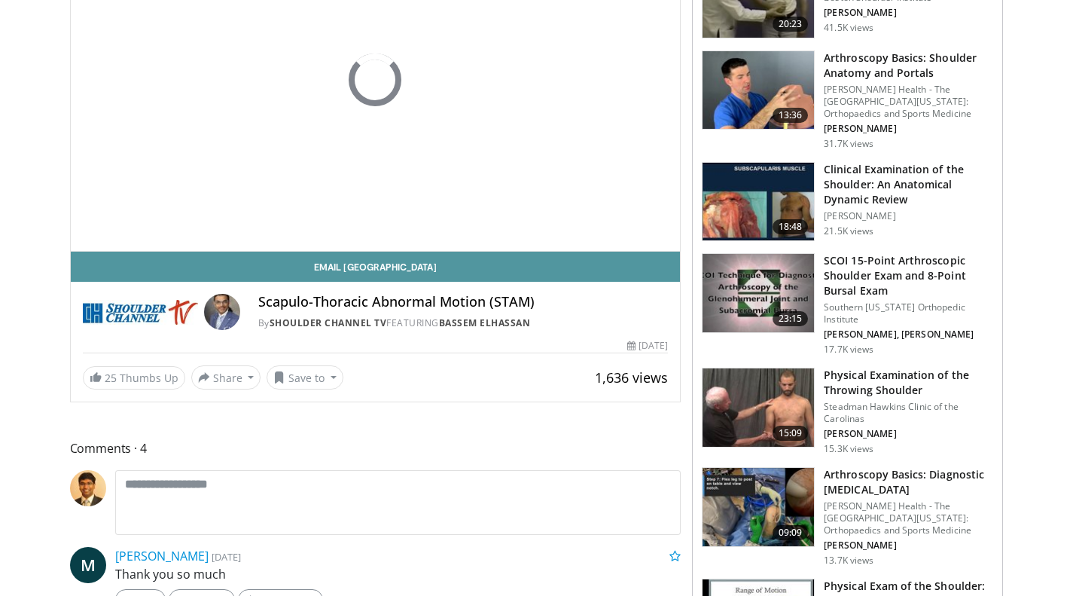
scroll to position [210, 0]
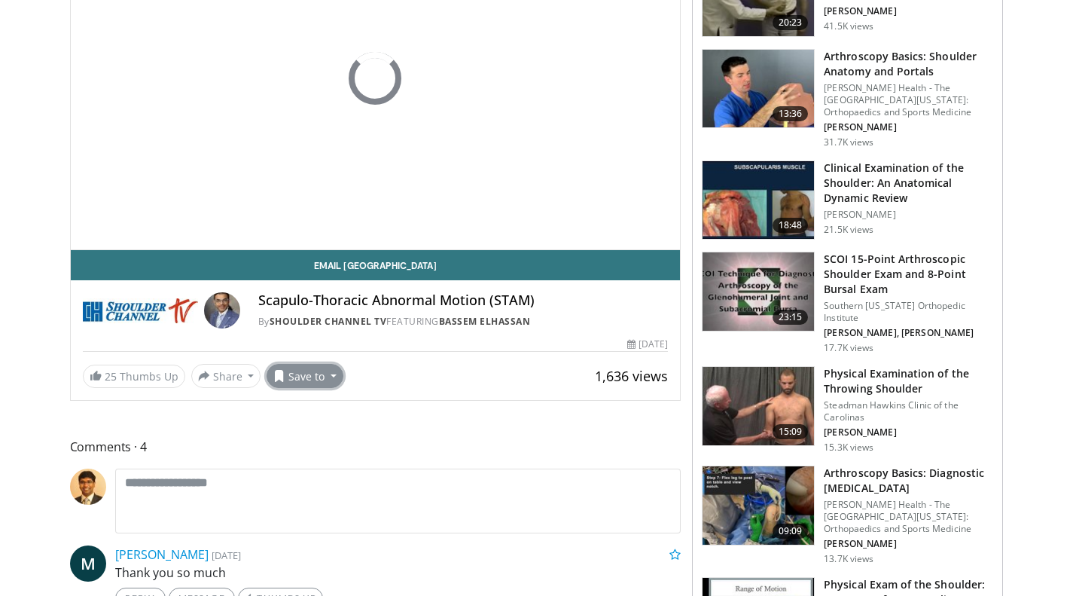
click at [329, 382] on button "Save to" at bounding box center [305, 376] width 77 height 24
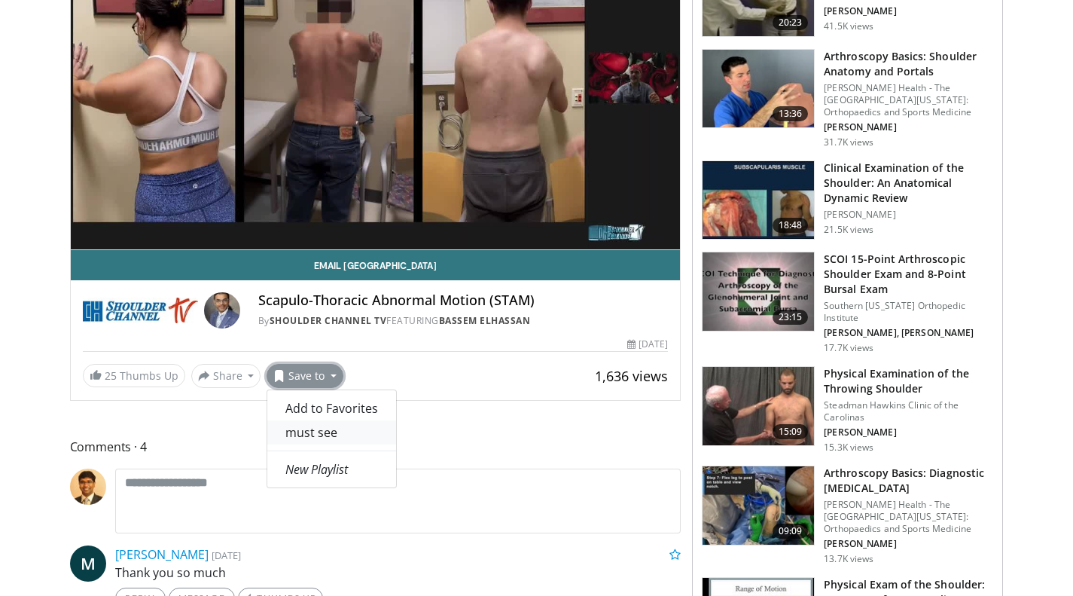
click at [325, 433] on link "must see" at bounding box center [331, 432] width 129 height 24
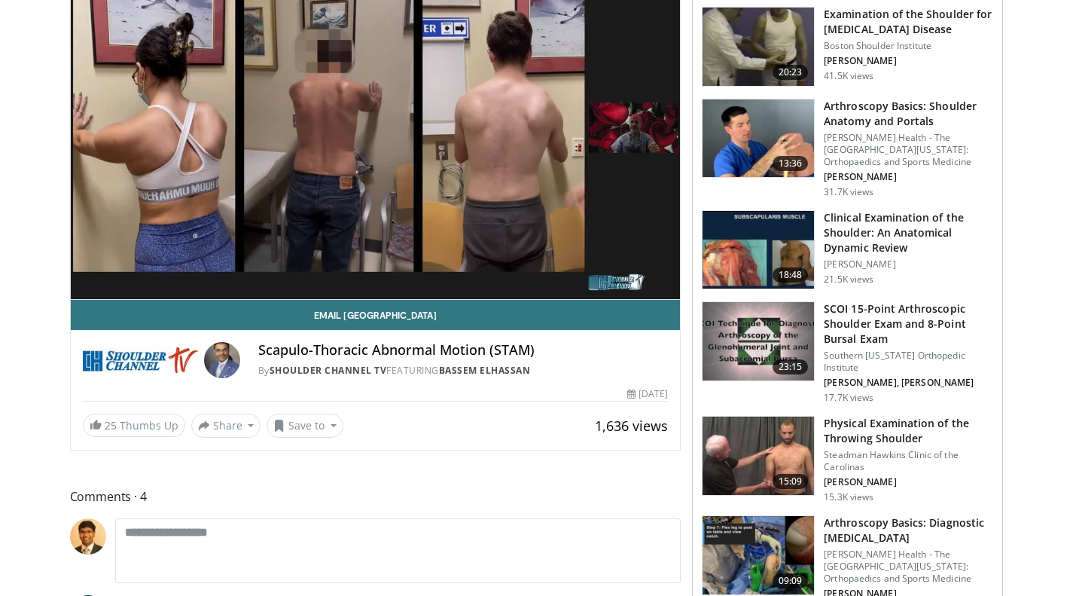
scroll to position [260, 0]
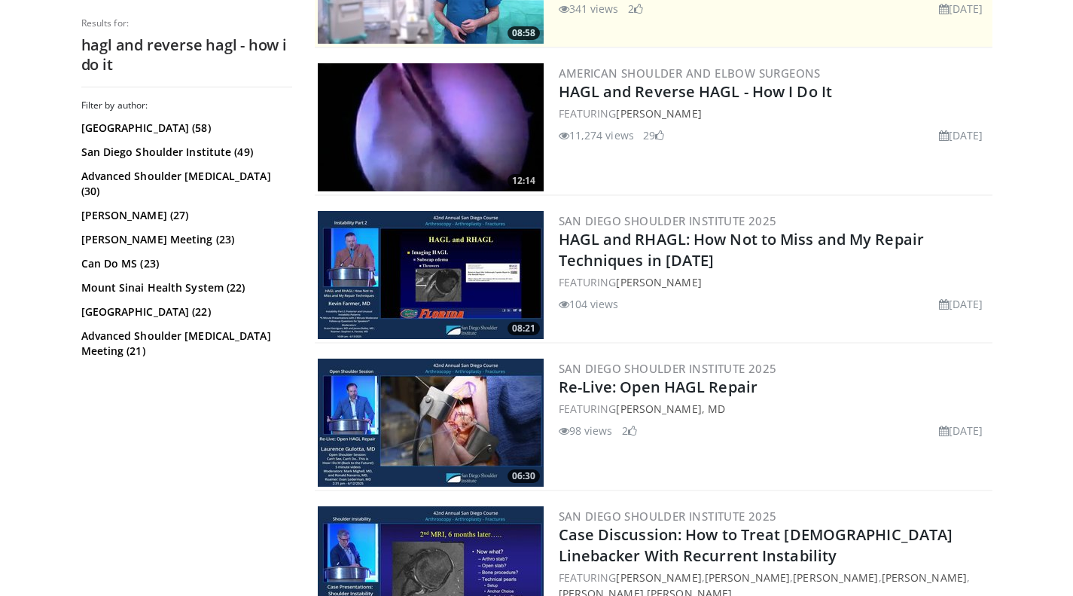
scroll to position [403, 0]
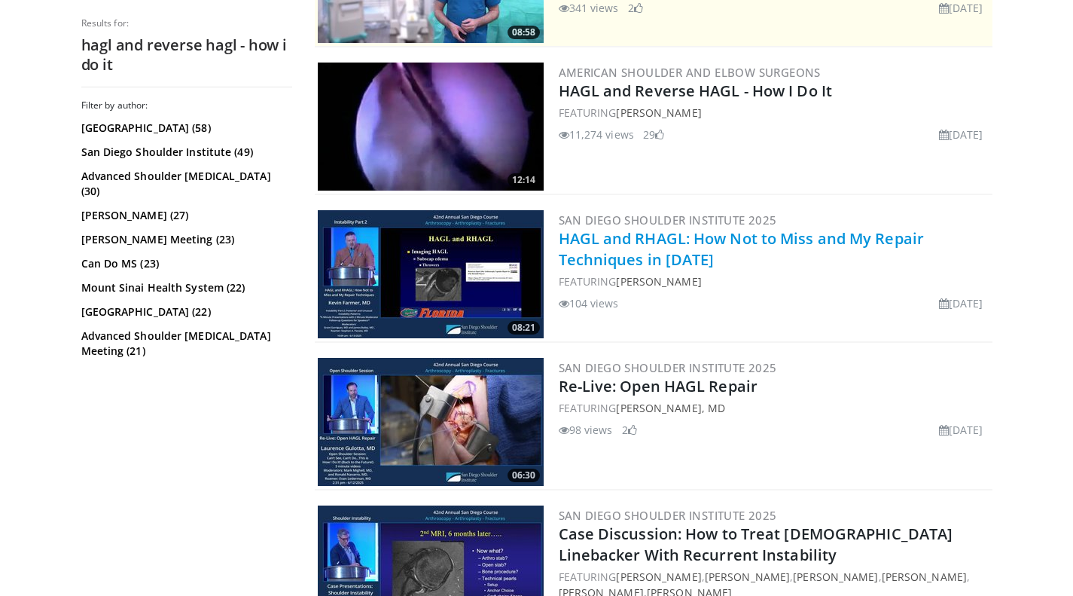
click at [646, 253] on link "HAGL and RHAGL: How Not to Miss and My Repair Techniques in [DATE]" at bounding box center [742, 248] width 366 height 41
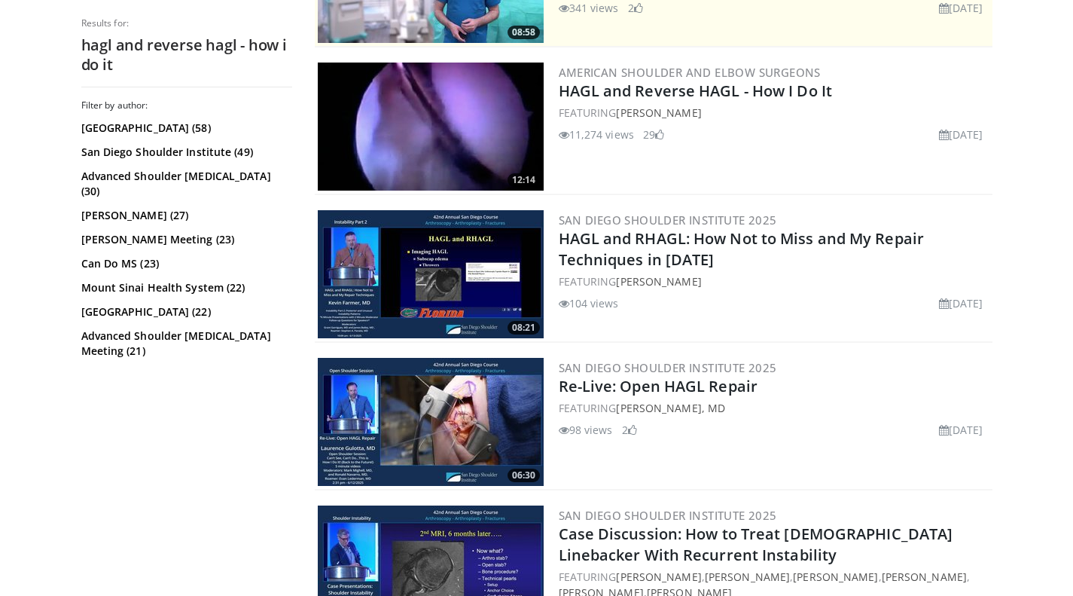
click at [751, 287] on div "FEATURING [PERSON_NAME]" at bounding box center [774, 281] width 431 height 16
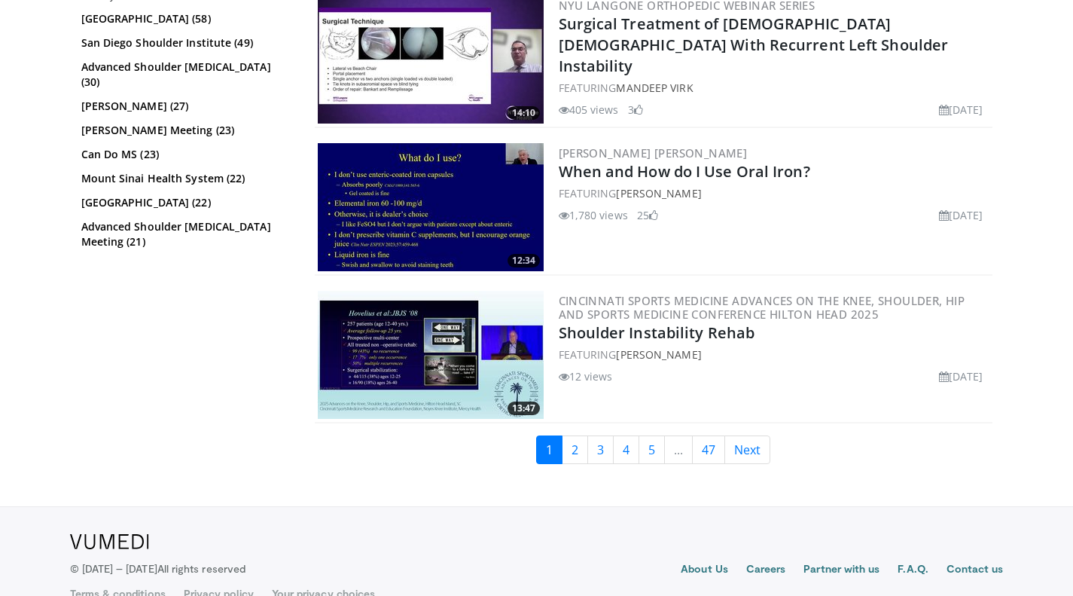
scroll to position [3718, 0]
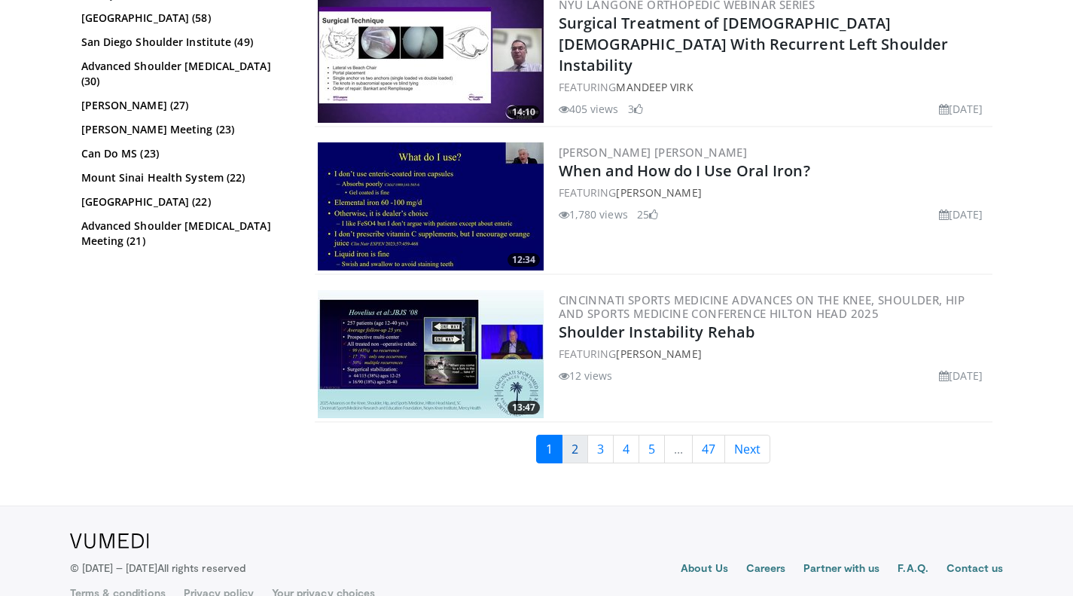
click at [576, 444] on link "2" at bounding box center [575, 448] width 26 height 29
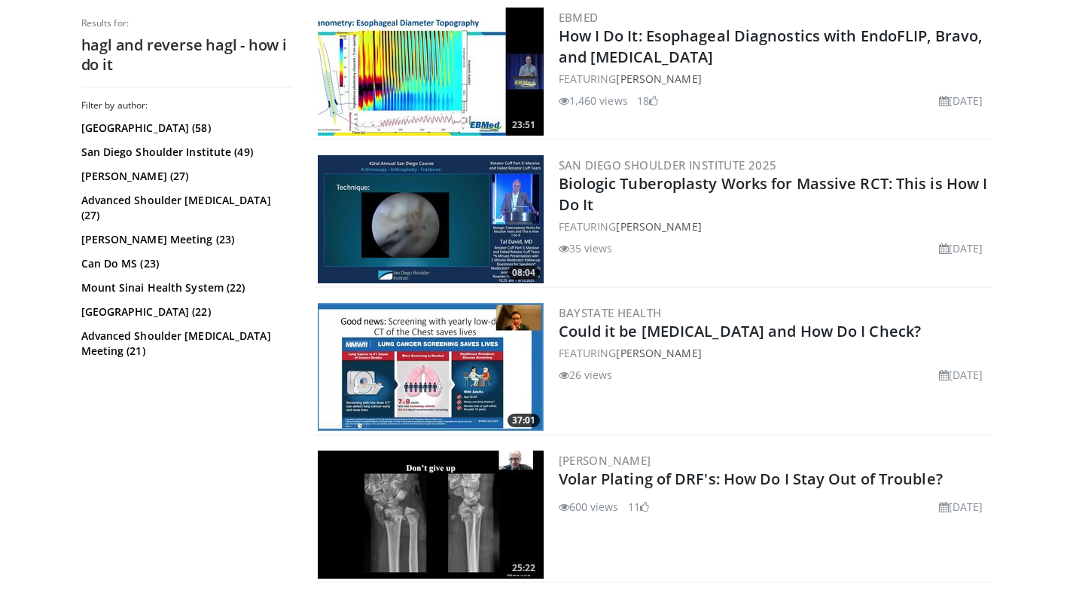
scroll to position [3409, 0]
